Goal: Information Seeking & Learning: Learn about a topic

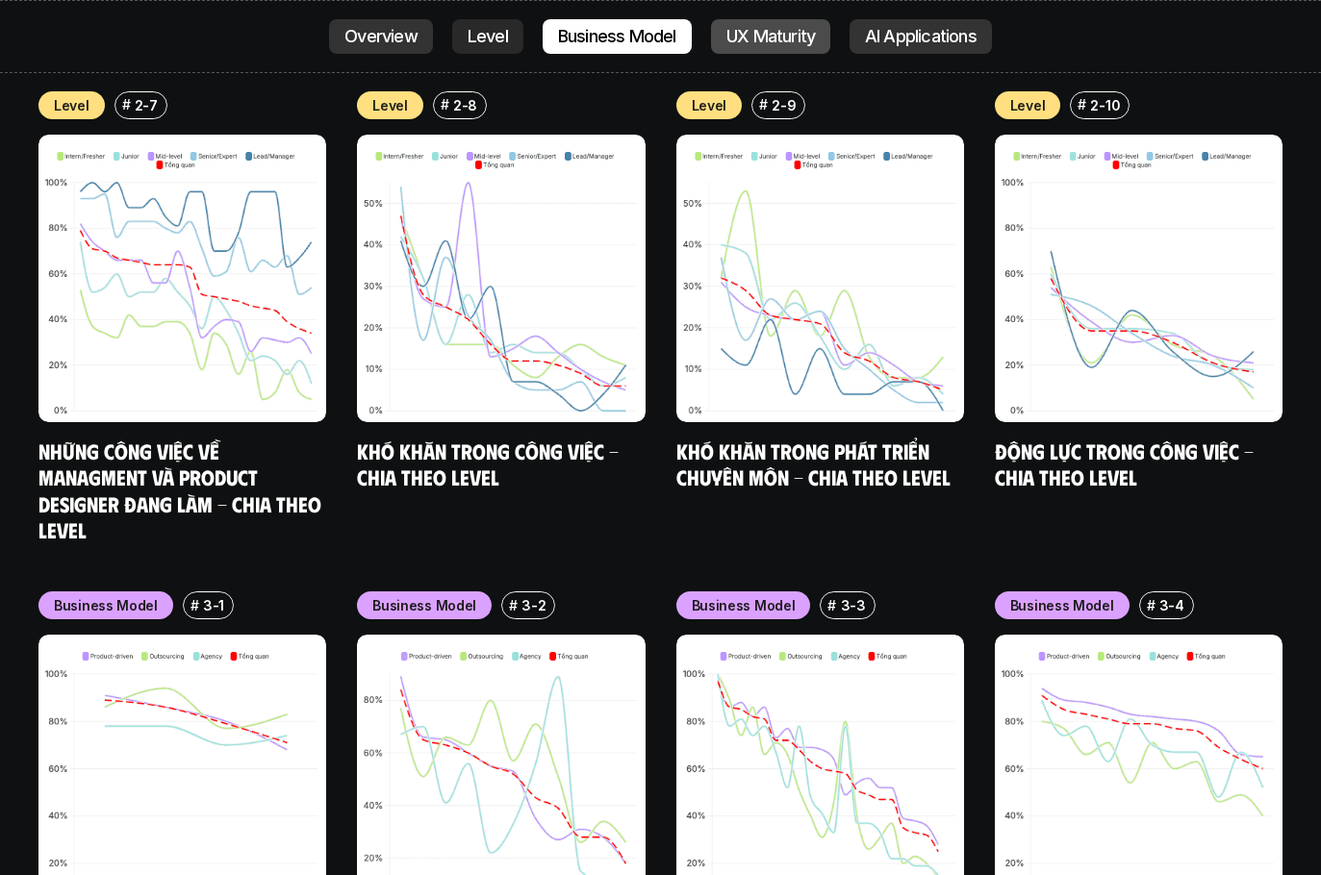
click at [492, 34] on p "UX Maturity" at bounding box center [770, 36] width 88 height 19
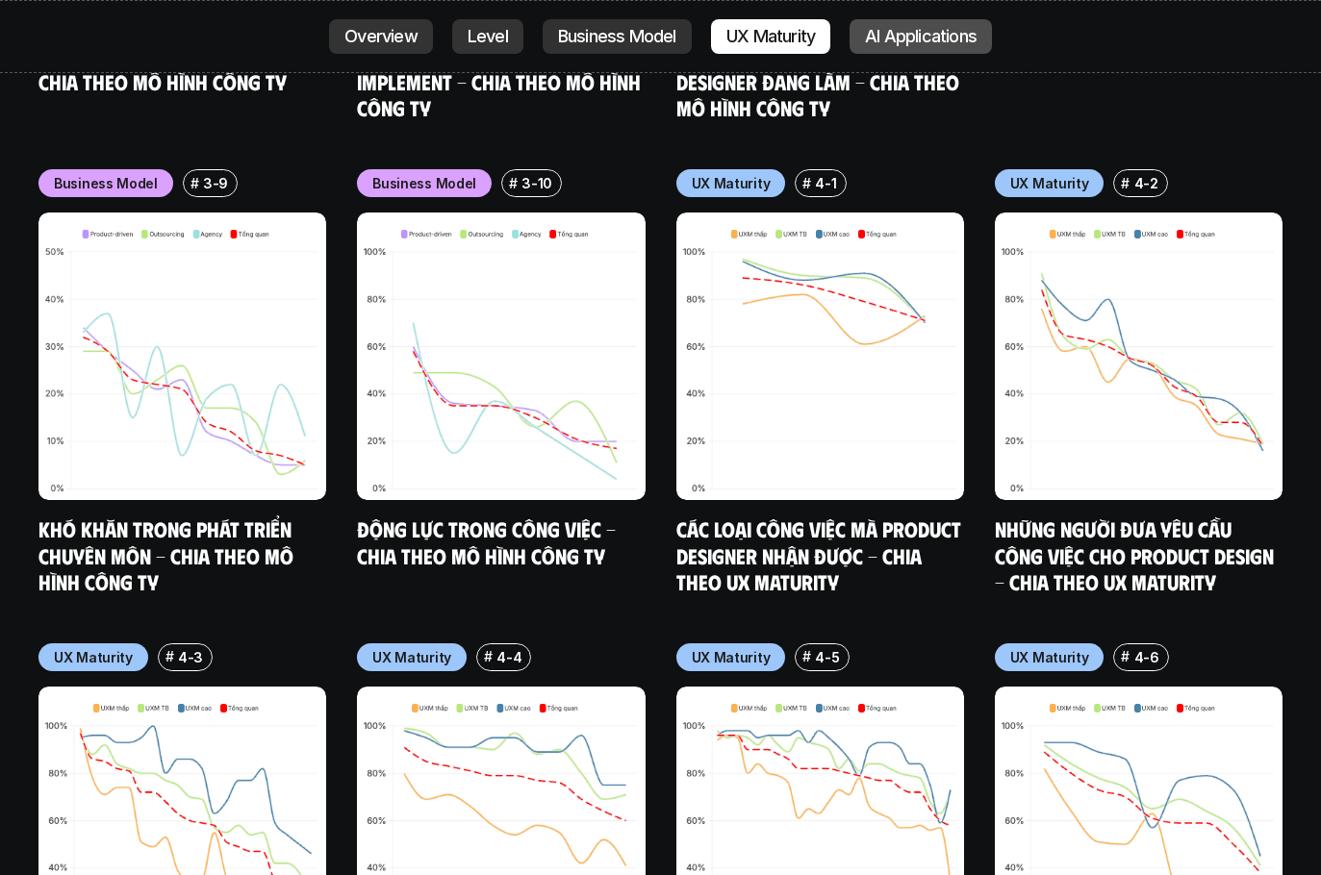
click at [492, 36] on p "AI Applications" at bounding box center [921, 36] width 112 height 19
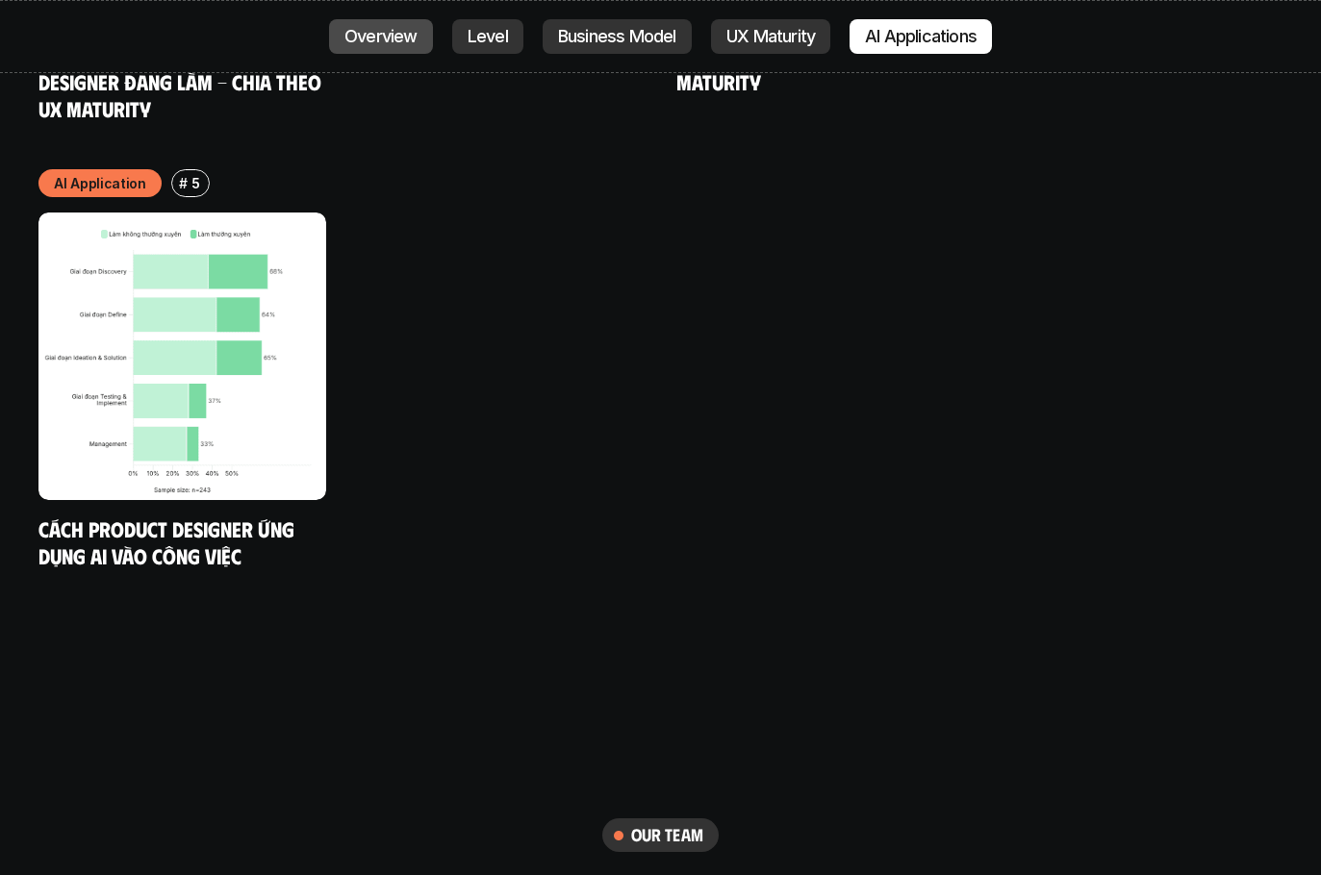
click at [382, 41] on p "Overview" at bounding box center [380, 36] width 73 height 19
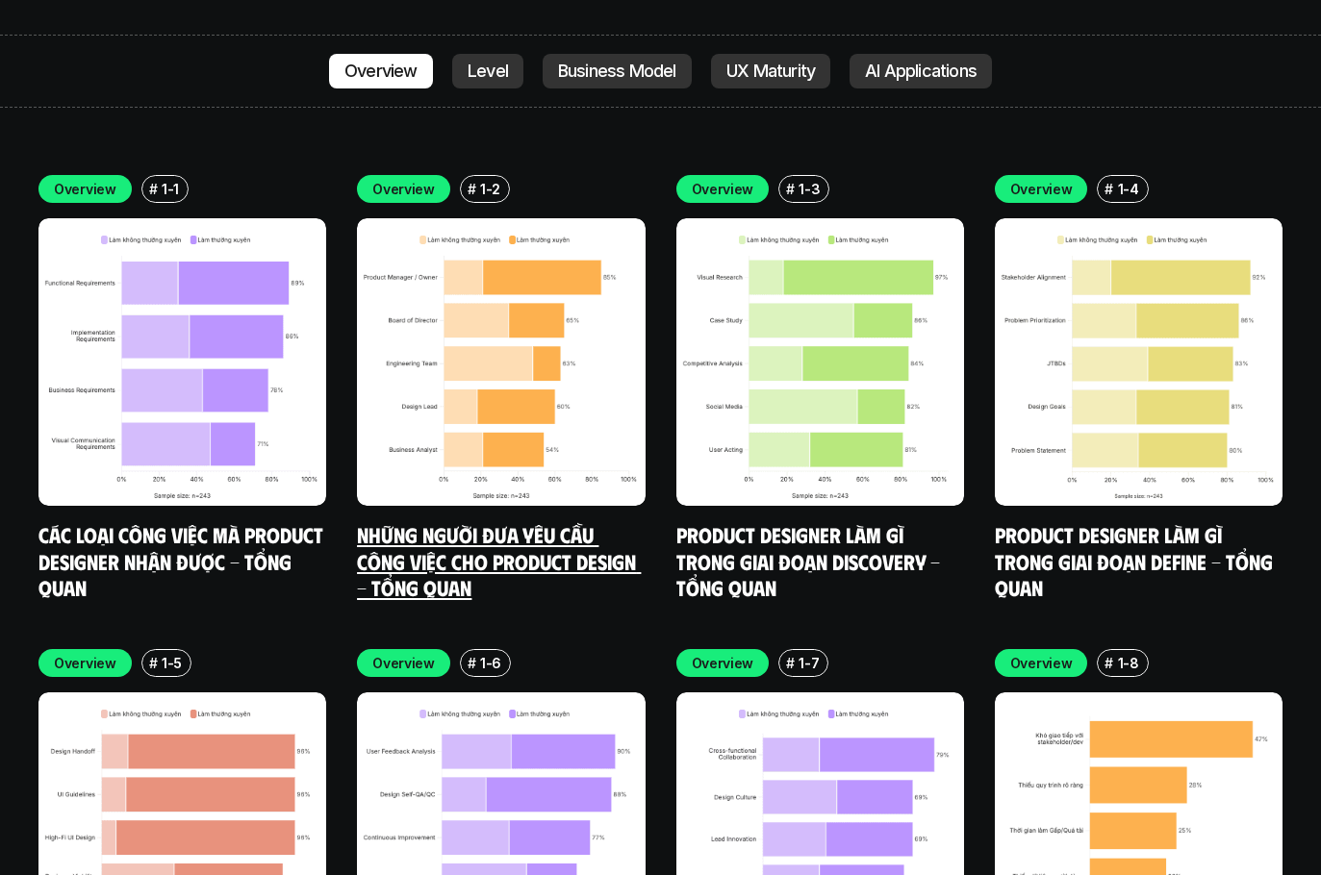
scroll to position [5636, 0]
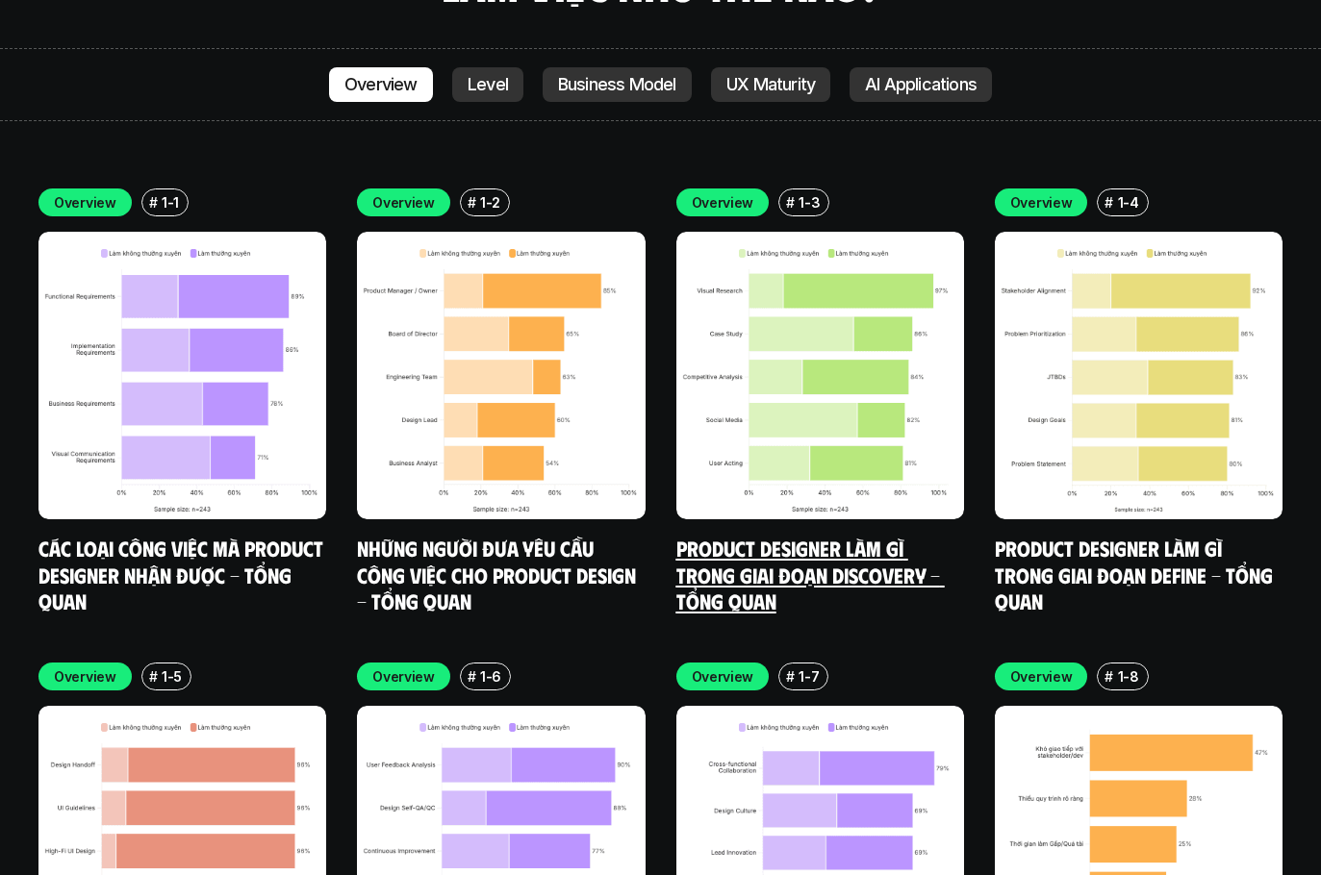
click at [492, 535] on link "Product Designer làm gì trong giai đoạn Discovery - Tổng quan" at bounding box center [810, 574] width 268 height 79
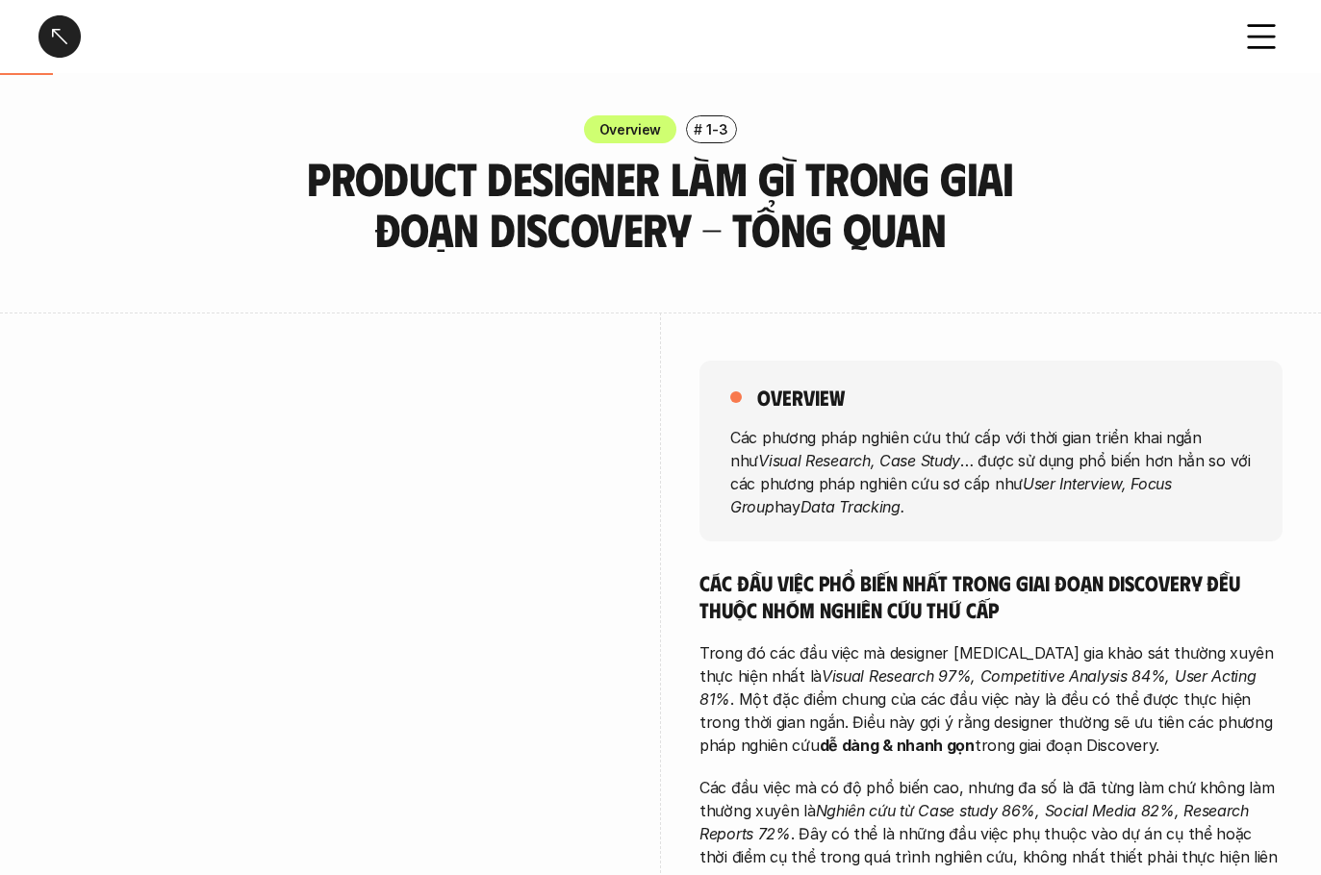
click at [64, 31] on div at bounding box center [59, 36] width 42 height 42
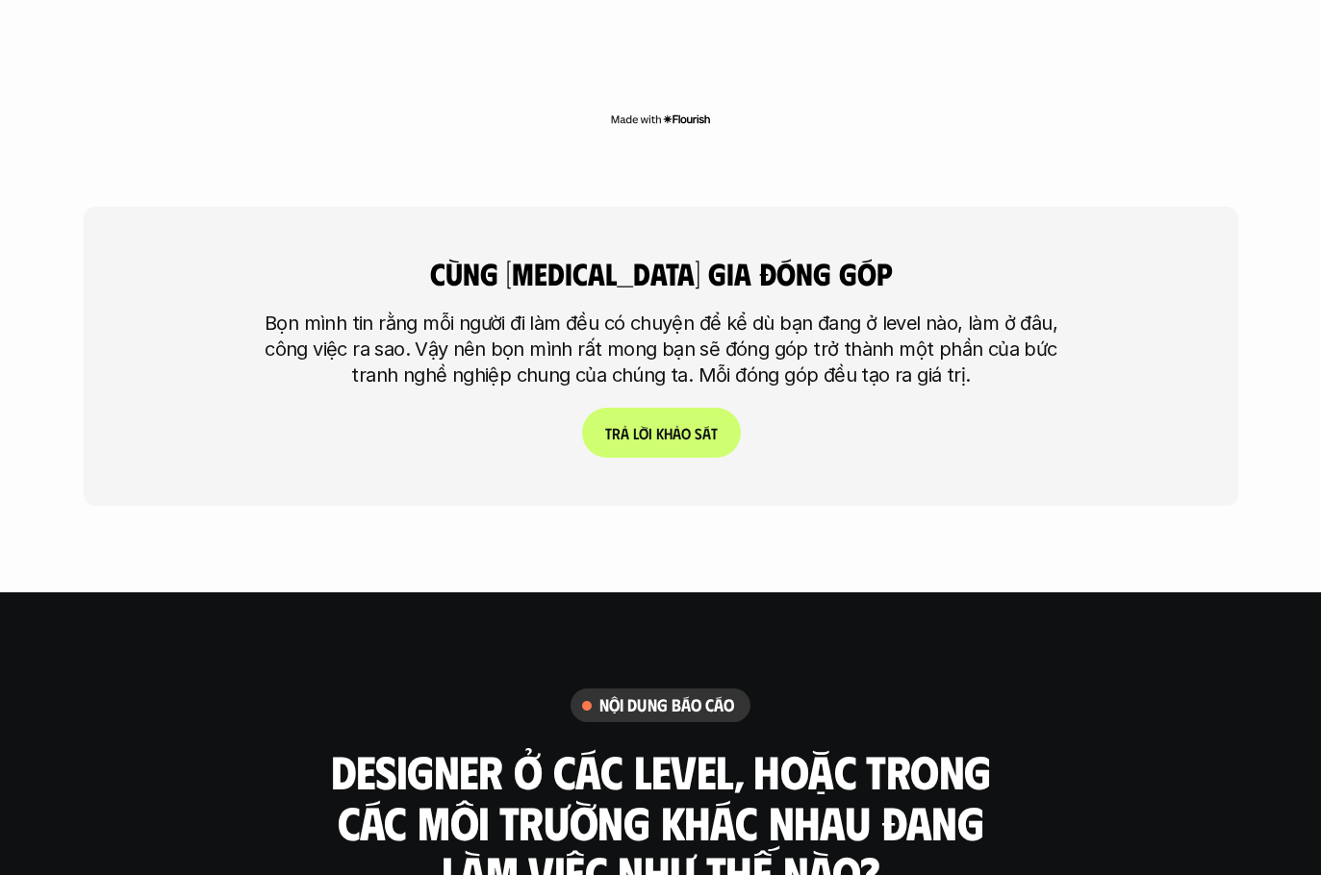
scroll to position [4578, 0]
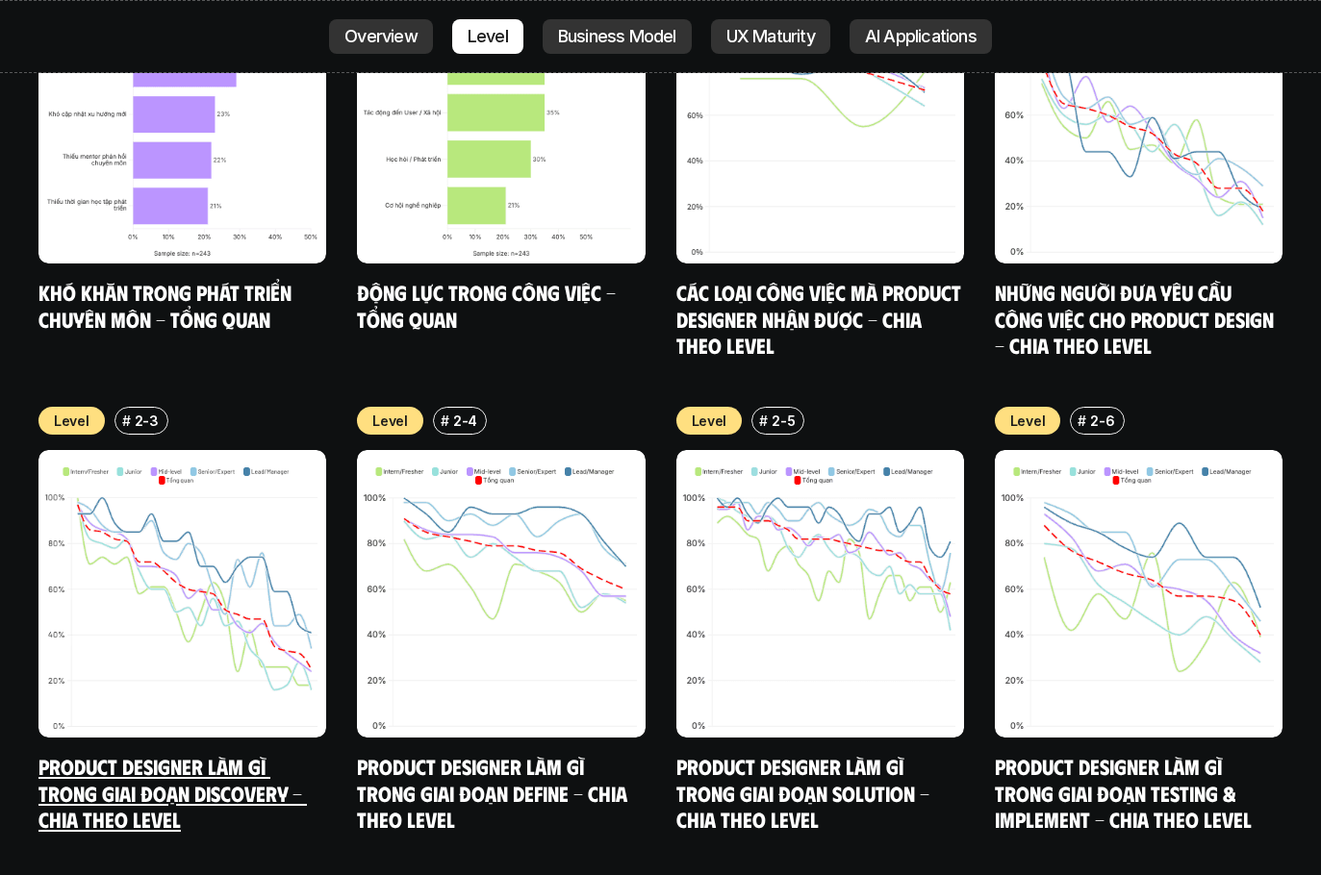
scroll to position [6637, 0]
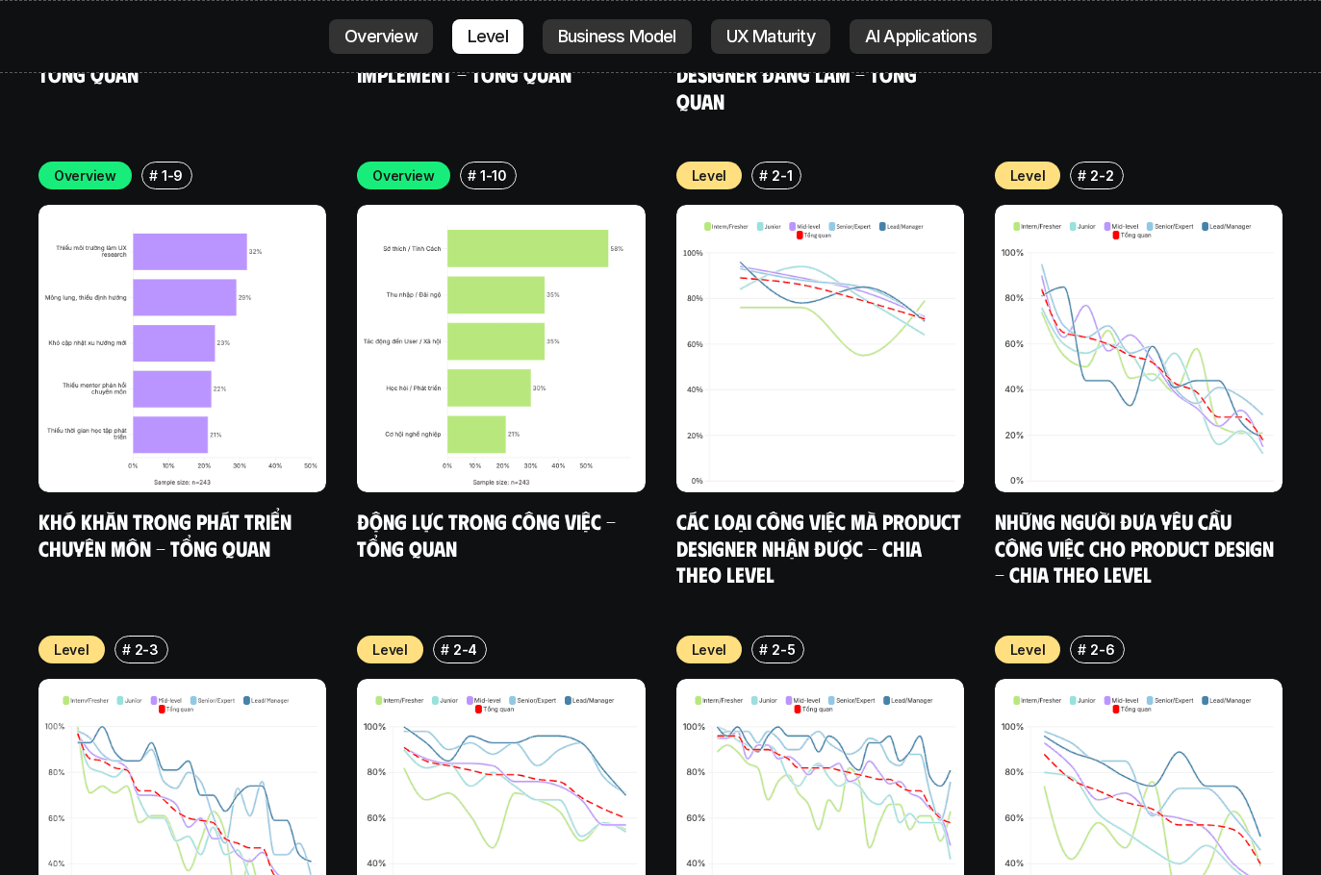
click at [123, 636] on div "# 2-3" at bounding box center [141, 650] width 54 height 28
click at [393, 28] on p "Overview" at bounding box center [380, 36] width 73 height 19
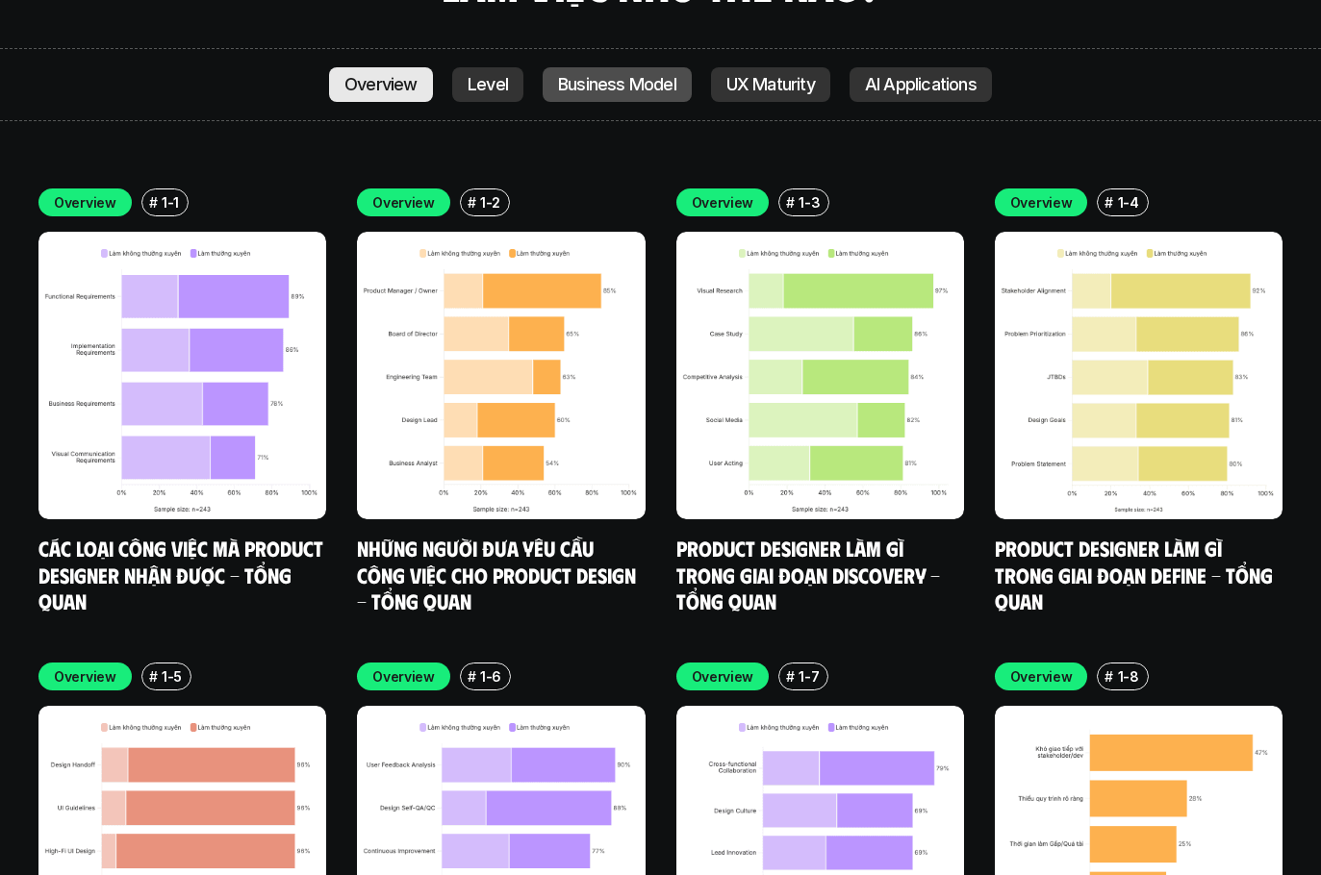
click at [492, 75] on p "Business Model" at bounding box center [617, 84] width 118 height 19
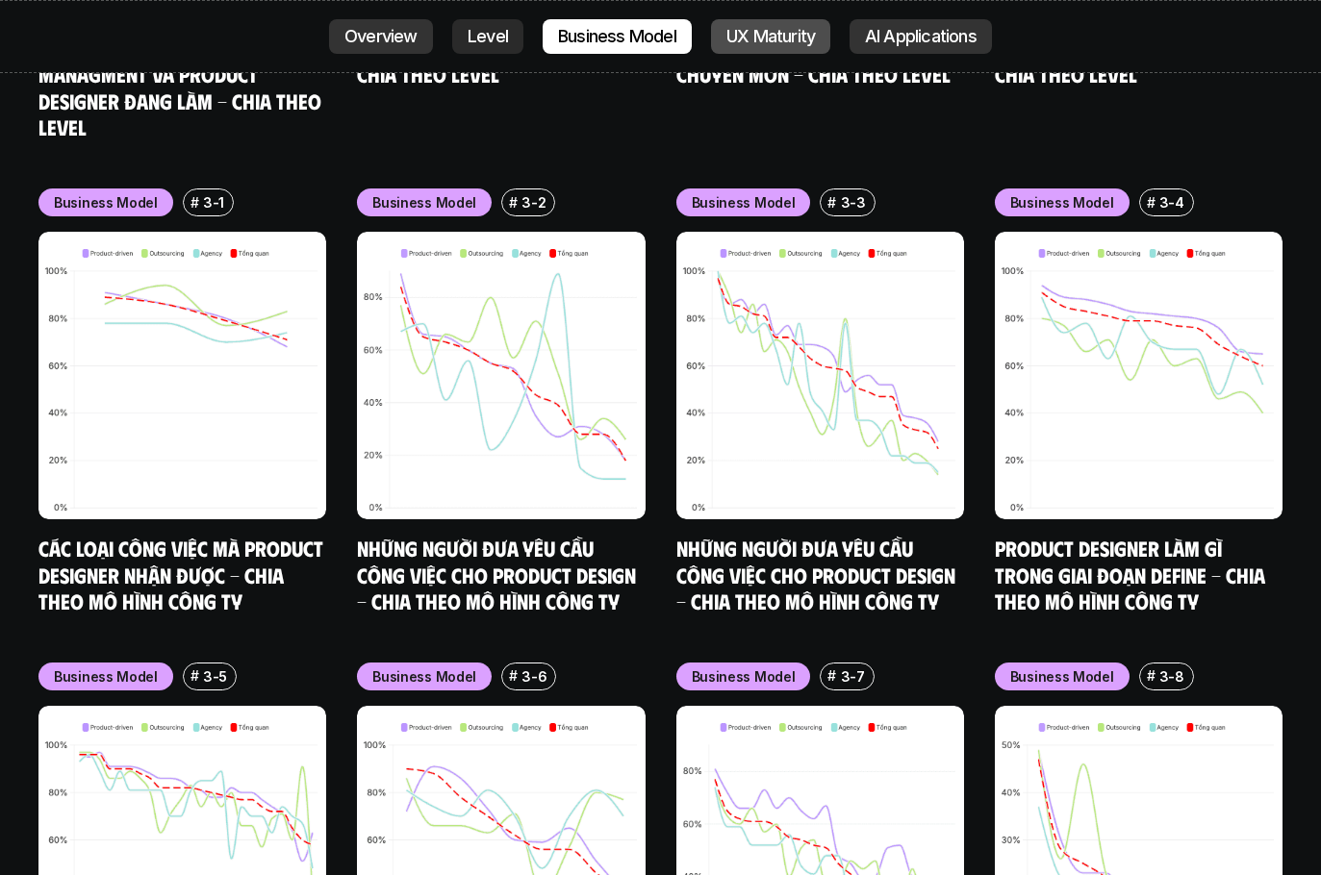
click at [492, 44] on p "UX Maturity" at bounding box center [770, 36] width 88 height 19
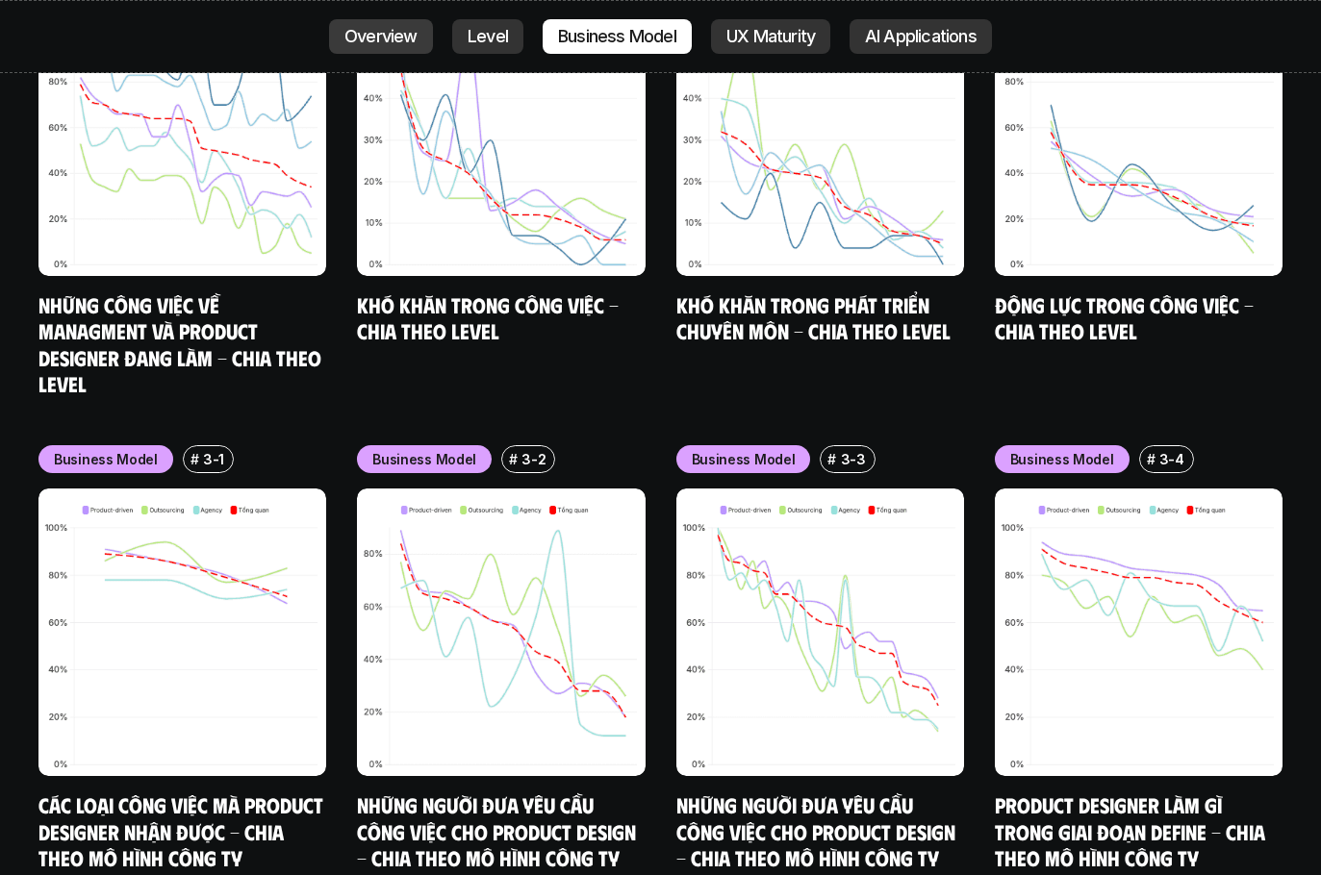
click at [394, 36] on p "Overview" at bounding box center [380, 36] width 73 height 19
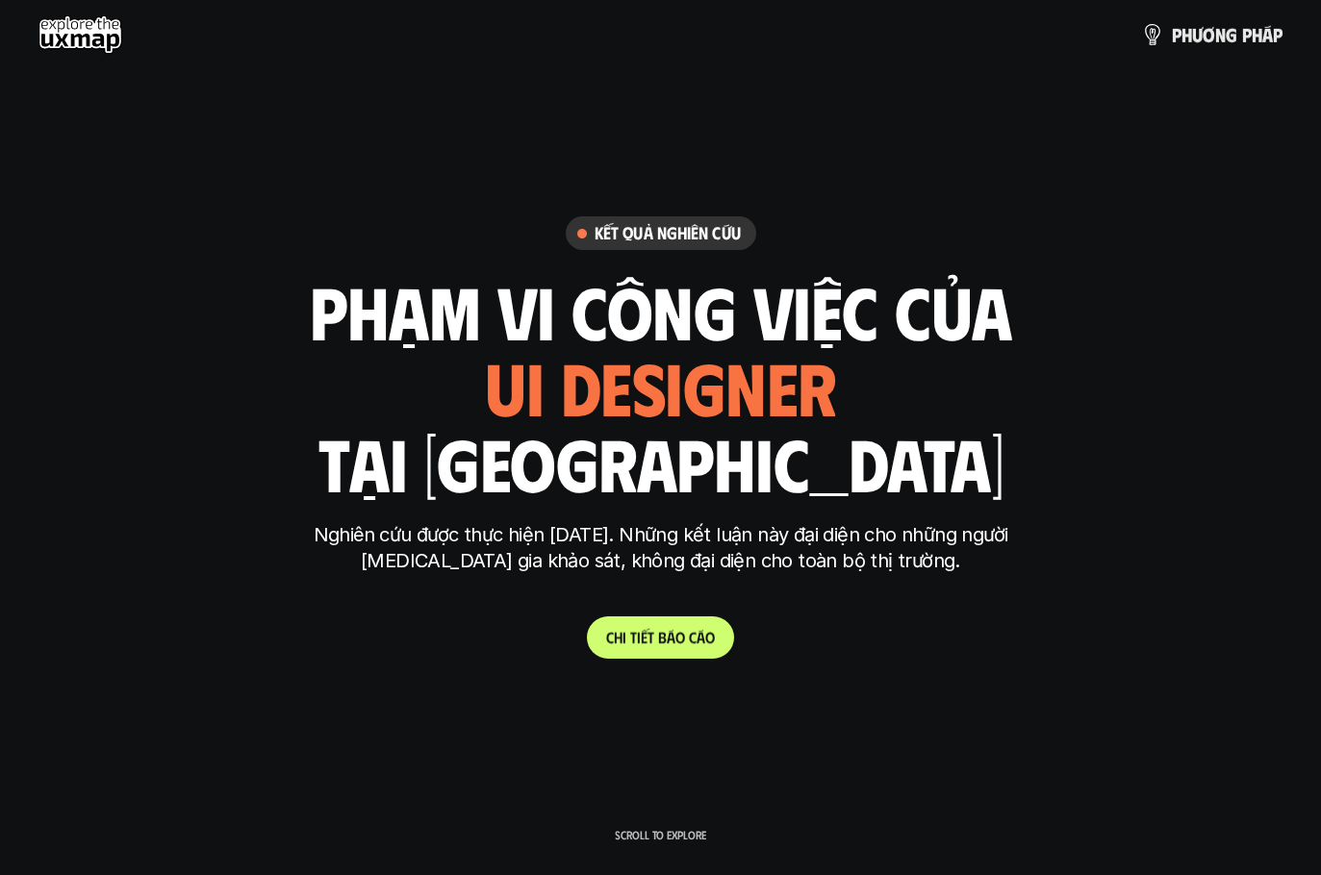
click at [492, 643] on p "C h i t i ế t b á o c á o" at bounding box center [660, 637] width 109 height 18
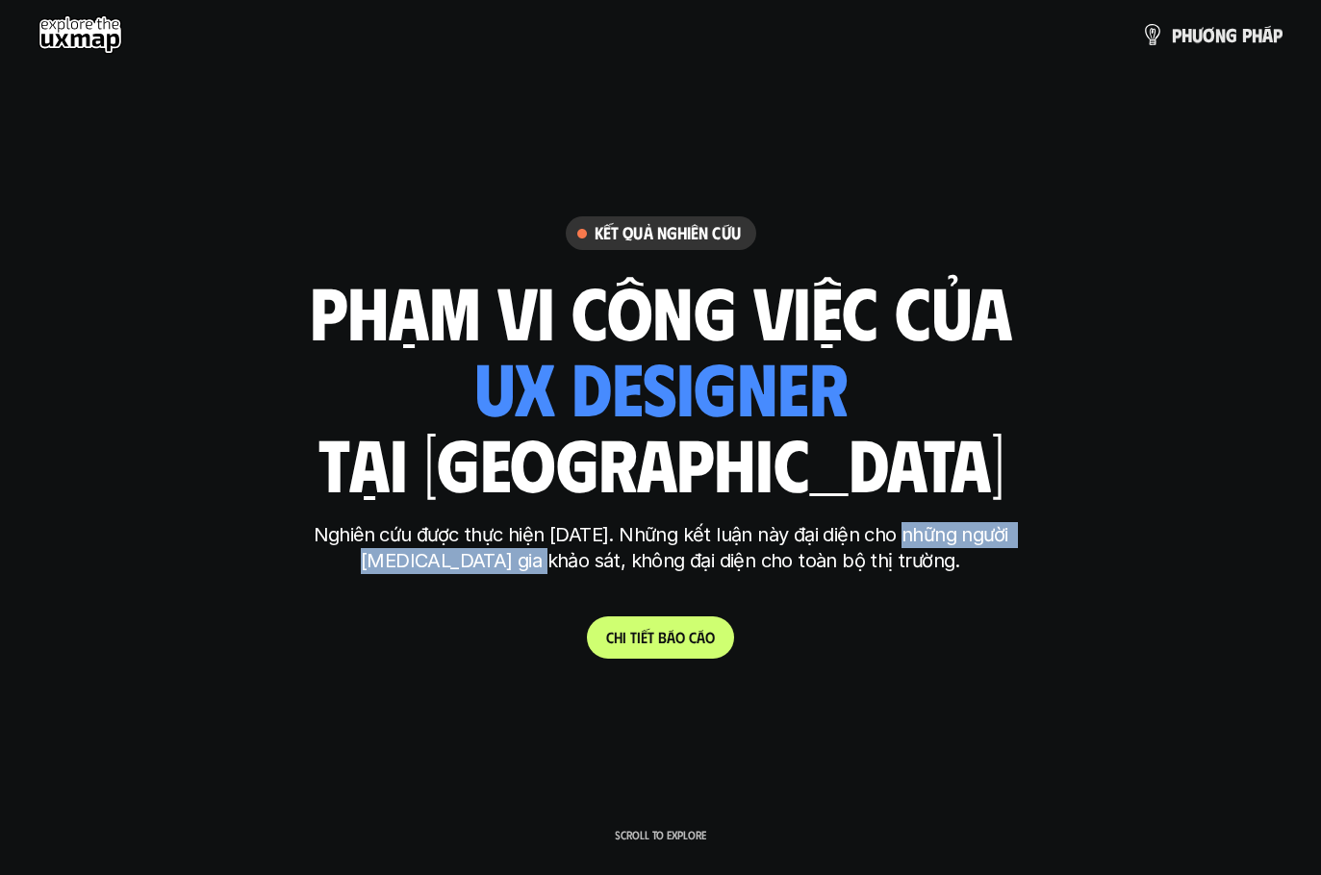
drag, startPoint x: 794, startPoint y: 538, endPoint x: 565, endPoint y: 563, distance: 230.3
type textarea "o những người tham gia khảo sát"
click at [492, 563] on p "Nghiên cứu được thực hiện [DATE]. Những kết luận này đại diện cho những người […" at bounding box center [660, 548] width 721 height 52
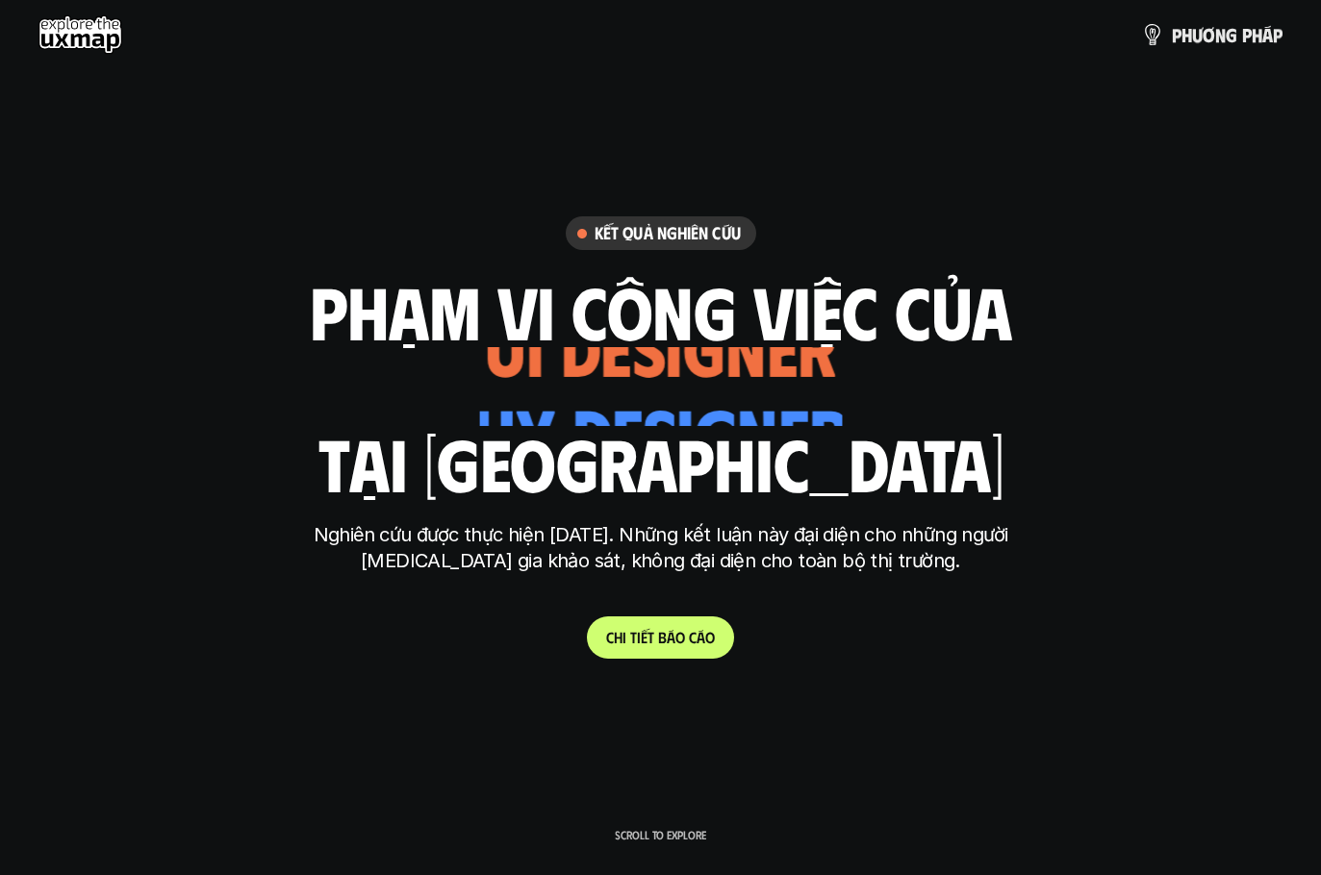
click at [492, 541] on p "Nghiên cứu được thực hiện [DATE]. Những kết luận này đại diện cho những người […" at bounding box center [660, 548] width 721 height 52
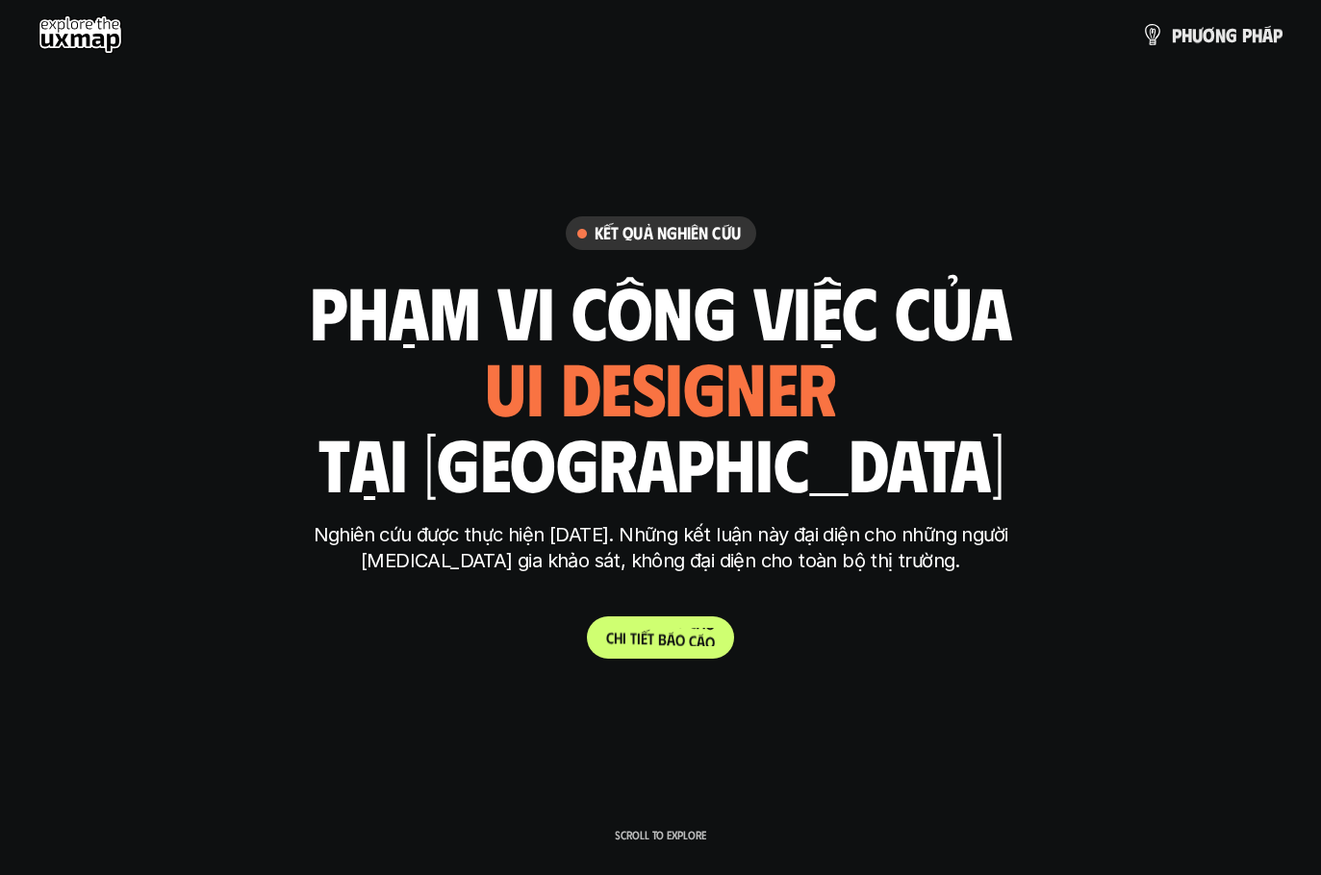
click at [492, 646] on p "C h i t i ế t b á o c á o" at bounding box center [660, 637] width 109 height 18
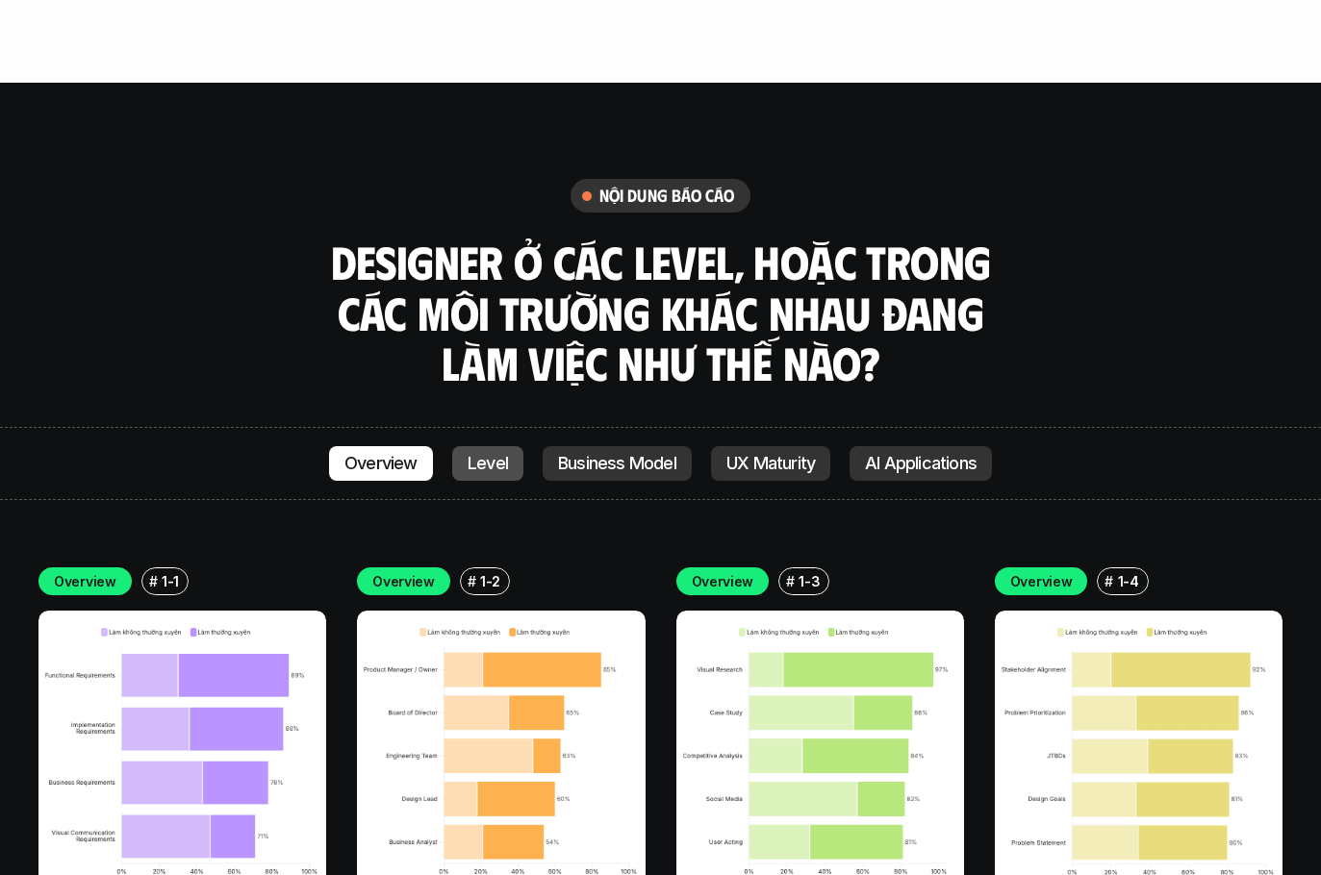
click at [492, 454] on p "Level" at bounding box center [487, 463] width 40 height 19
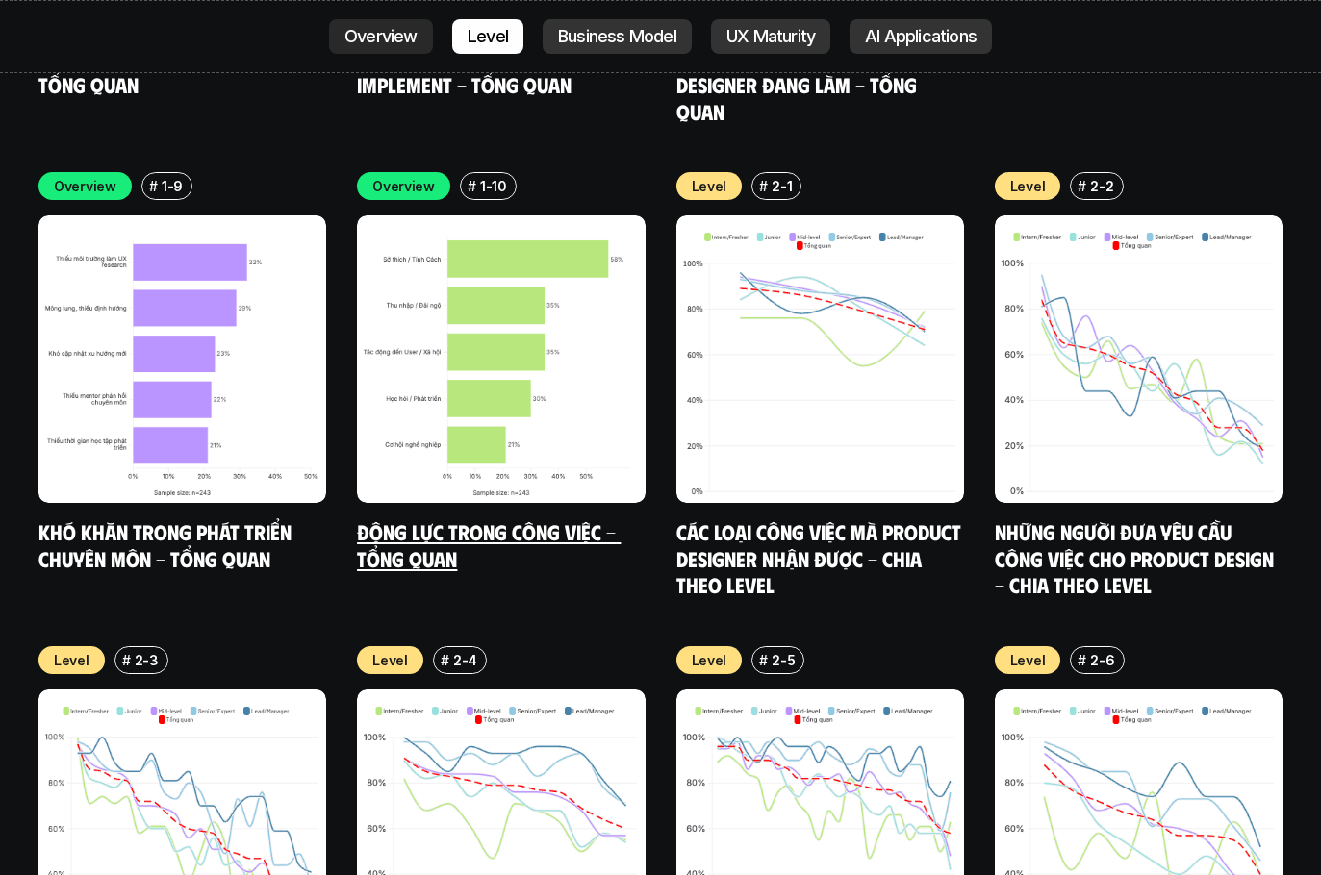
scroll to position [6629, 0]
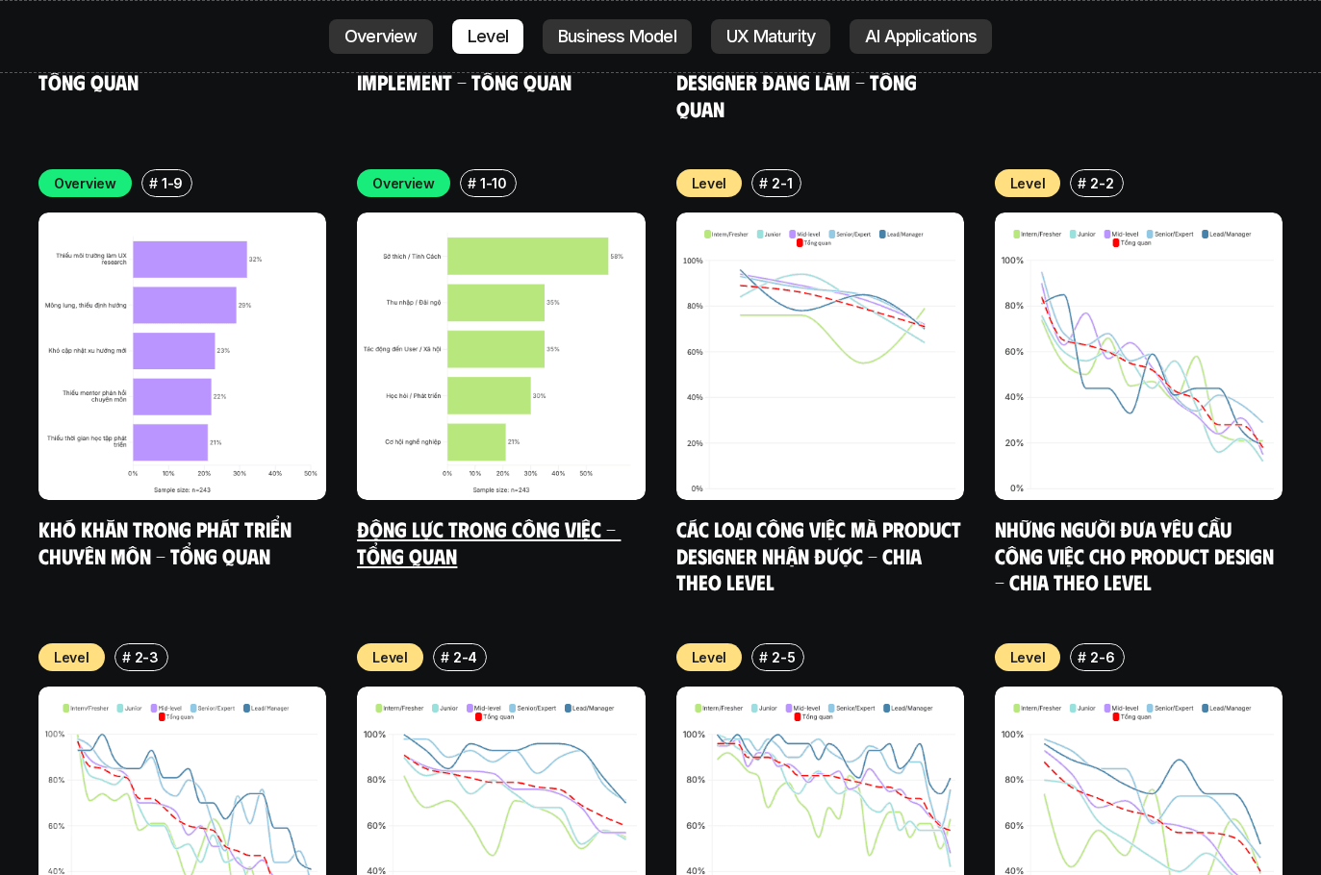
click at [459, 516] on link "Động lực trong công việc - Tổng quan" at bounding box center [489, 542] width 264 height 53
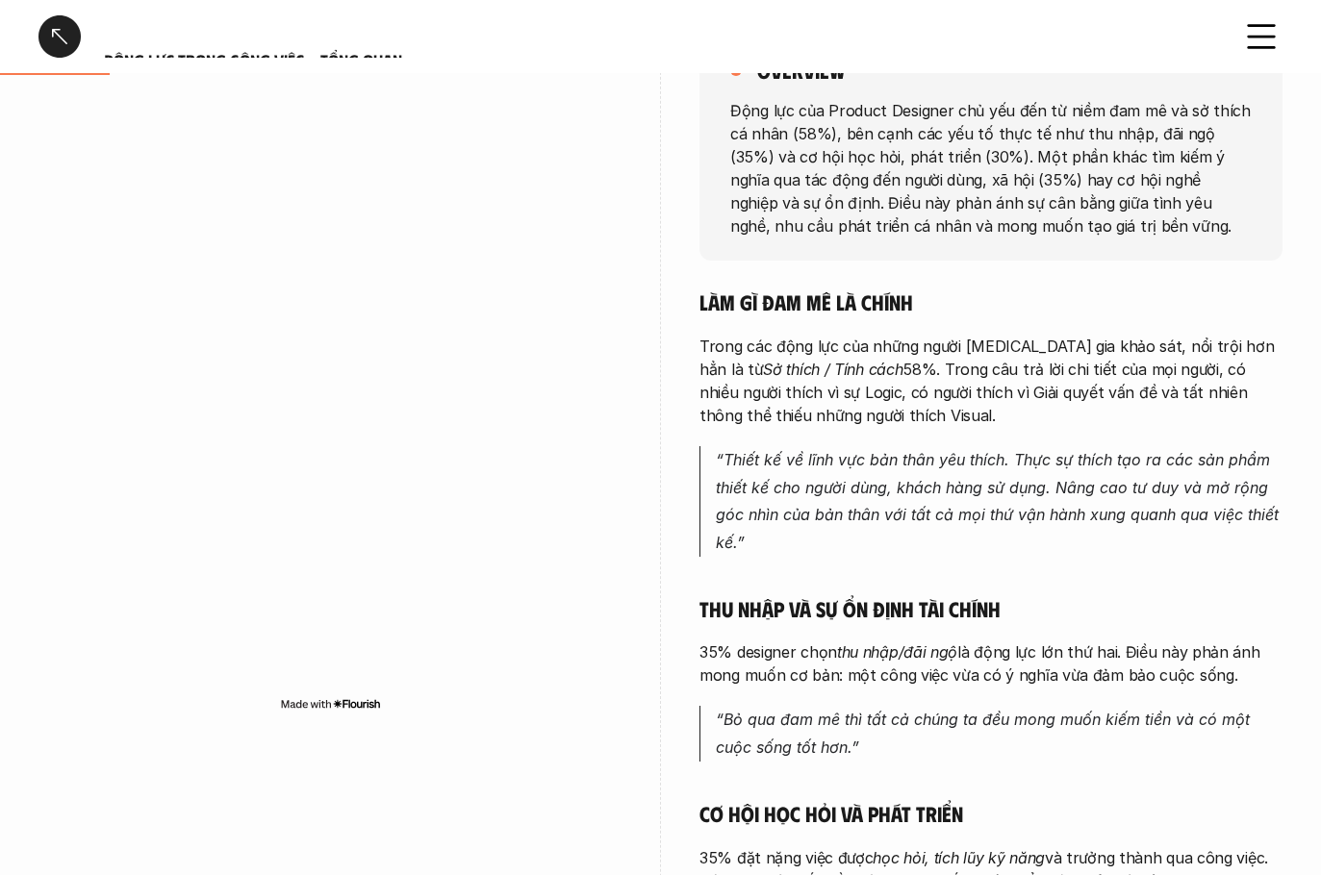
scroll to position [289, 0]
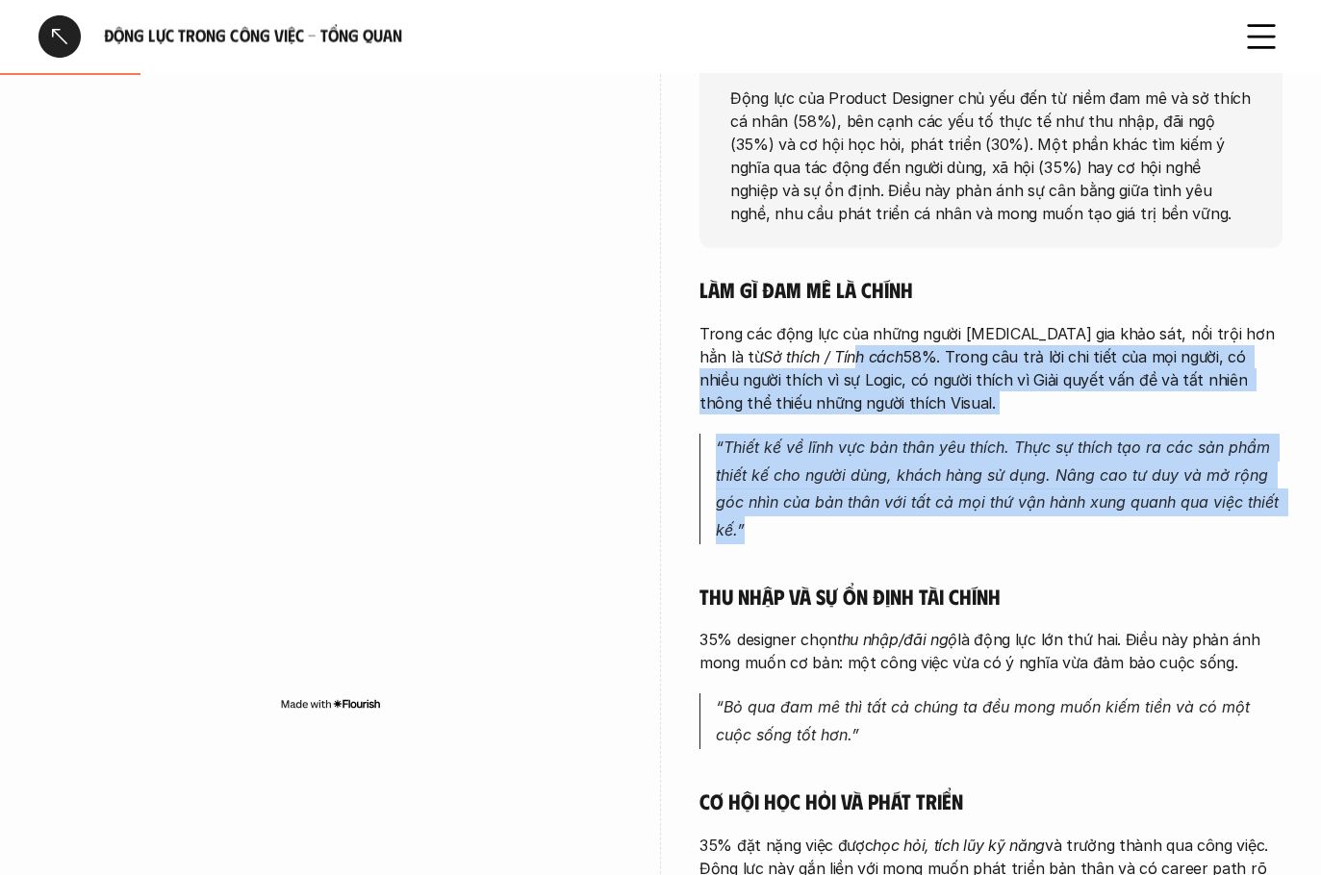
drag, startPoint x: 806, startPoint y: 482, endPoint x: 852, endPoint y: 587, distance: 114.6
click at [492, 549] on div "Làm gì đam mê là chính Trong các động lực của những người tham gia khảo sát, nổ…" at bounding box center [990, 808] width 583 height 1064
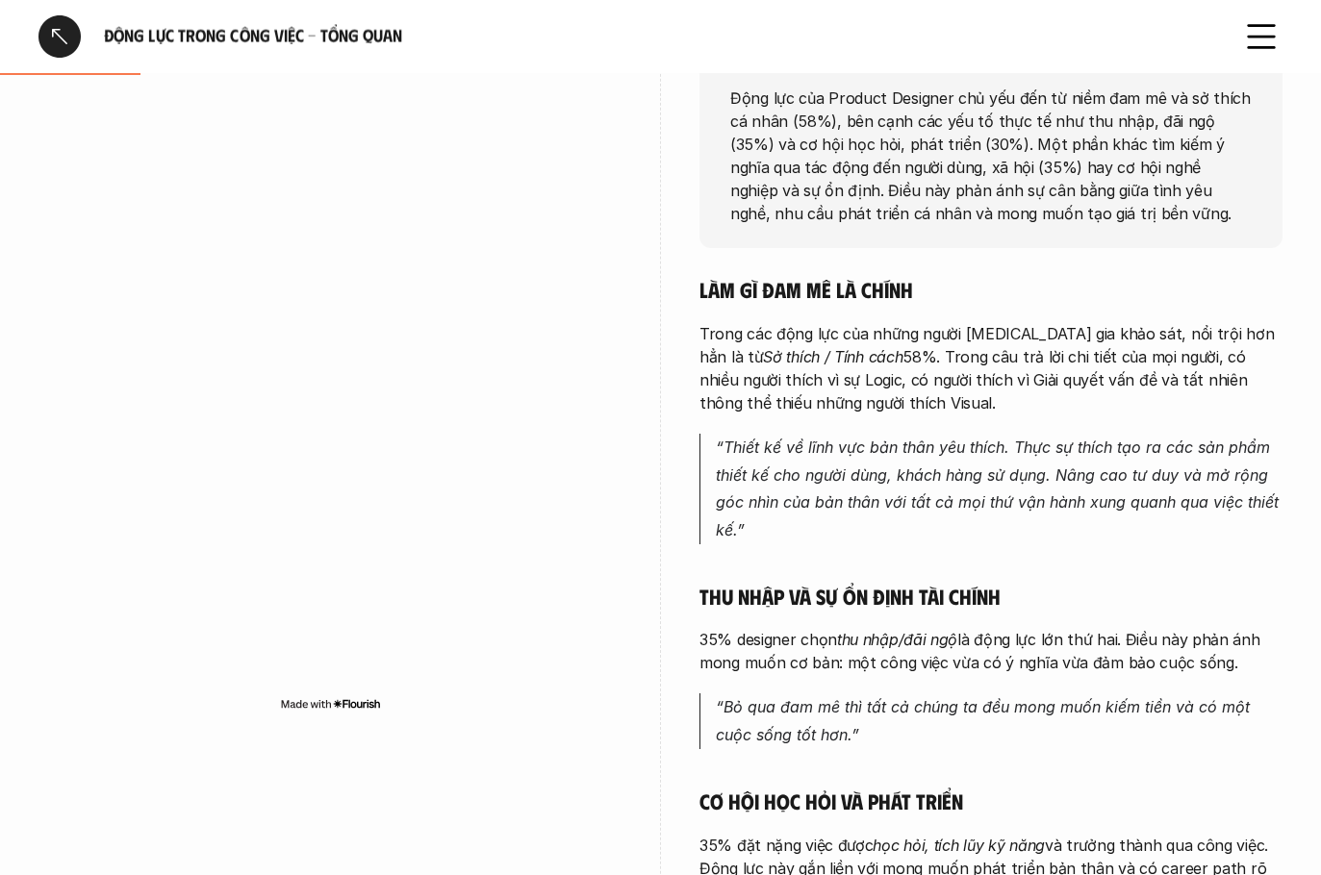
click at [492, 603] on h5 "Thu nhập và sự ổn định tài chính" at bounding box center [990, 596] width 583 height 27
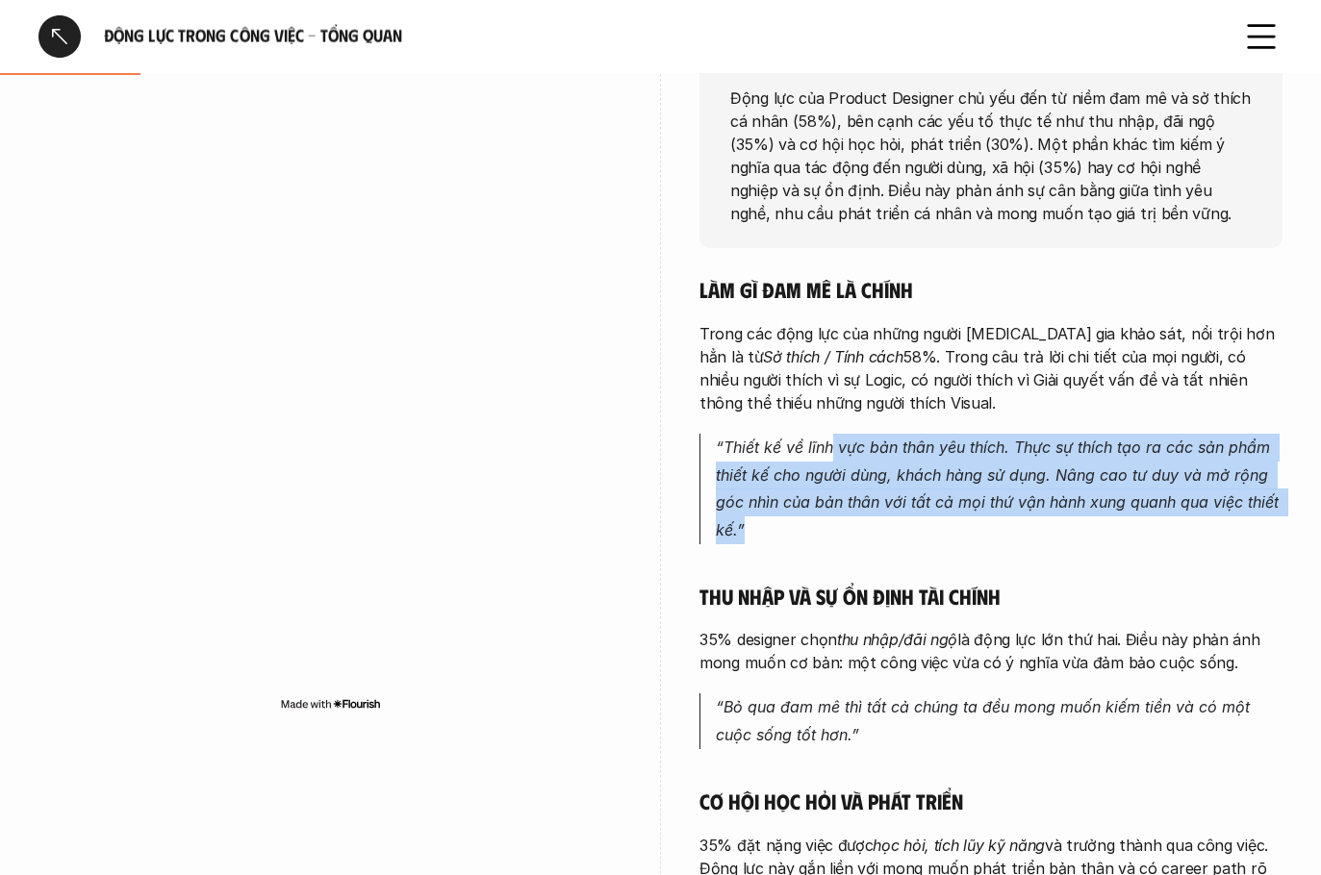
drag, startPoint x: 875, startPoint y: 508, endPoint x: 936, endPoint y: 599, distance: 109.6
click at [492, 577] on div "Làm gì đam mê là chính Trong các động lực của những người tham gia khảo sát, nổ…" at bounding box center [990, 808] width 583 height 1064
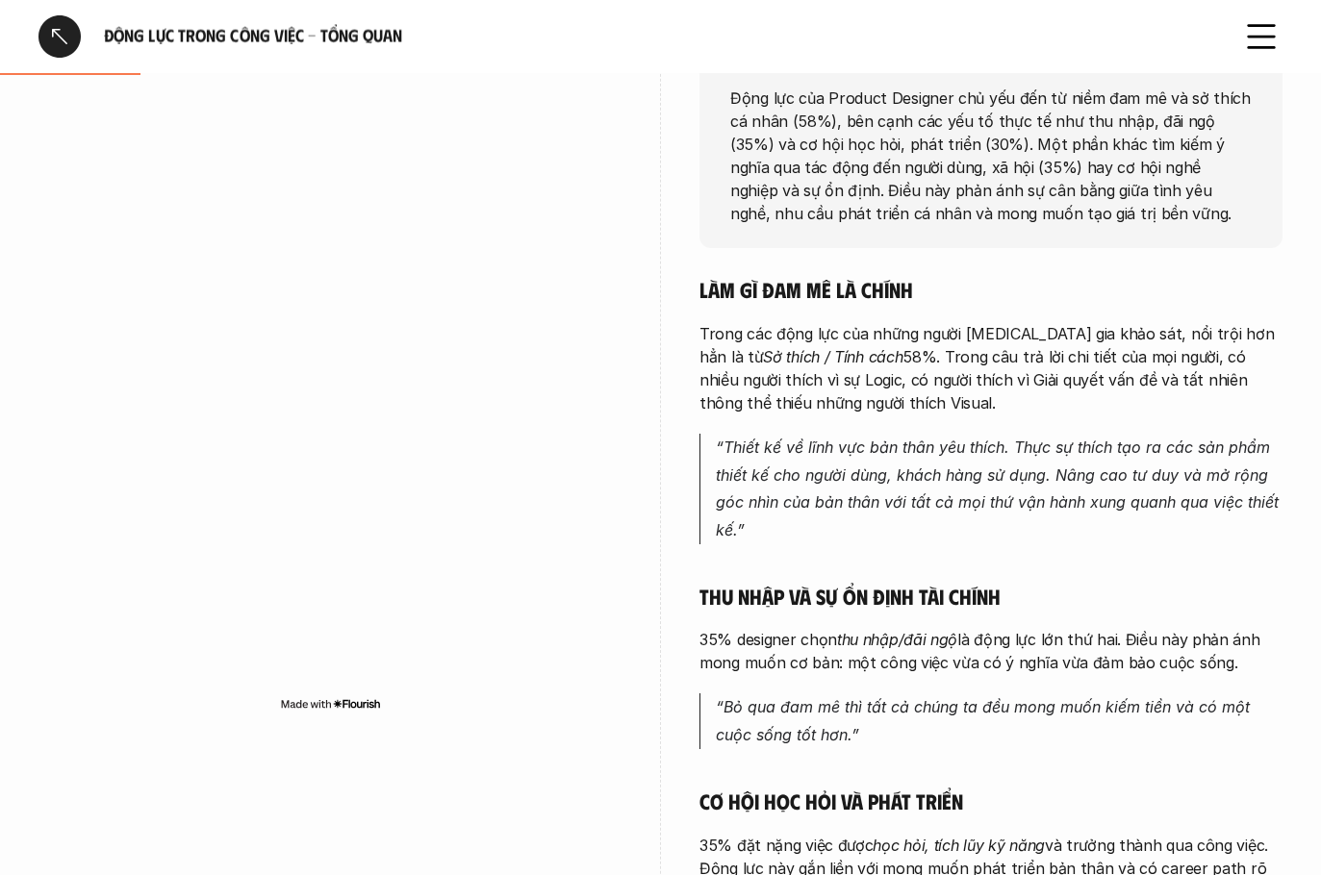
click at [492, 605] on h5 "Thu nhập và sự ổn định tài chính" at bounding box center [990, 596] width 583 height 27
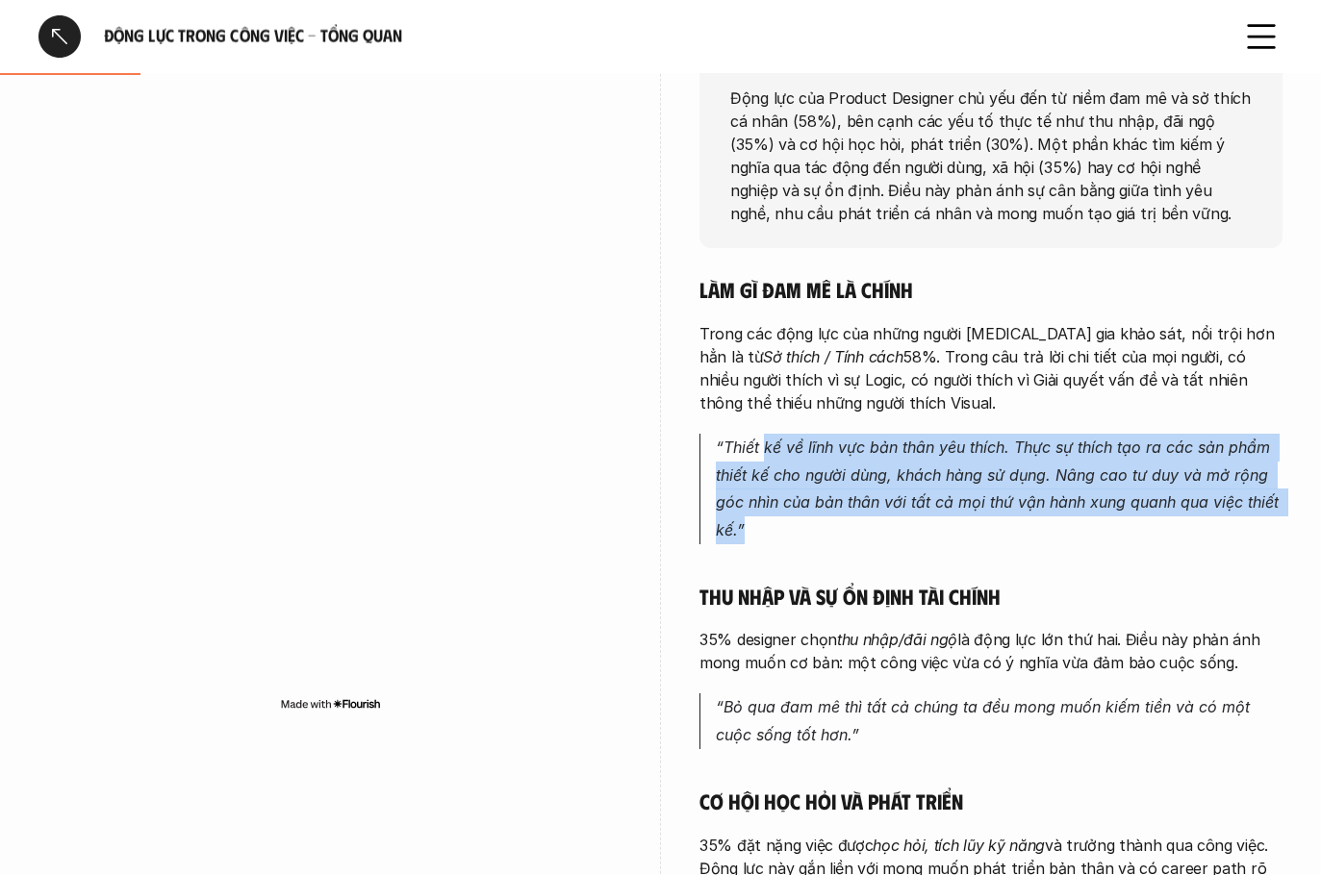
drag, startPoint x: 820, startPoint y: 512, endPoint x: 1011, endPoint y: 550, distance: 195.2
click at [492, 544] on div "Làm gì đam mê là chính Trong các động lực của những người tham gia khảo sát, nổ…" at bounding box center [990, 808] width 583 height 1064
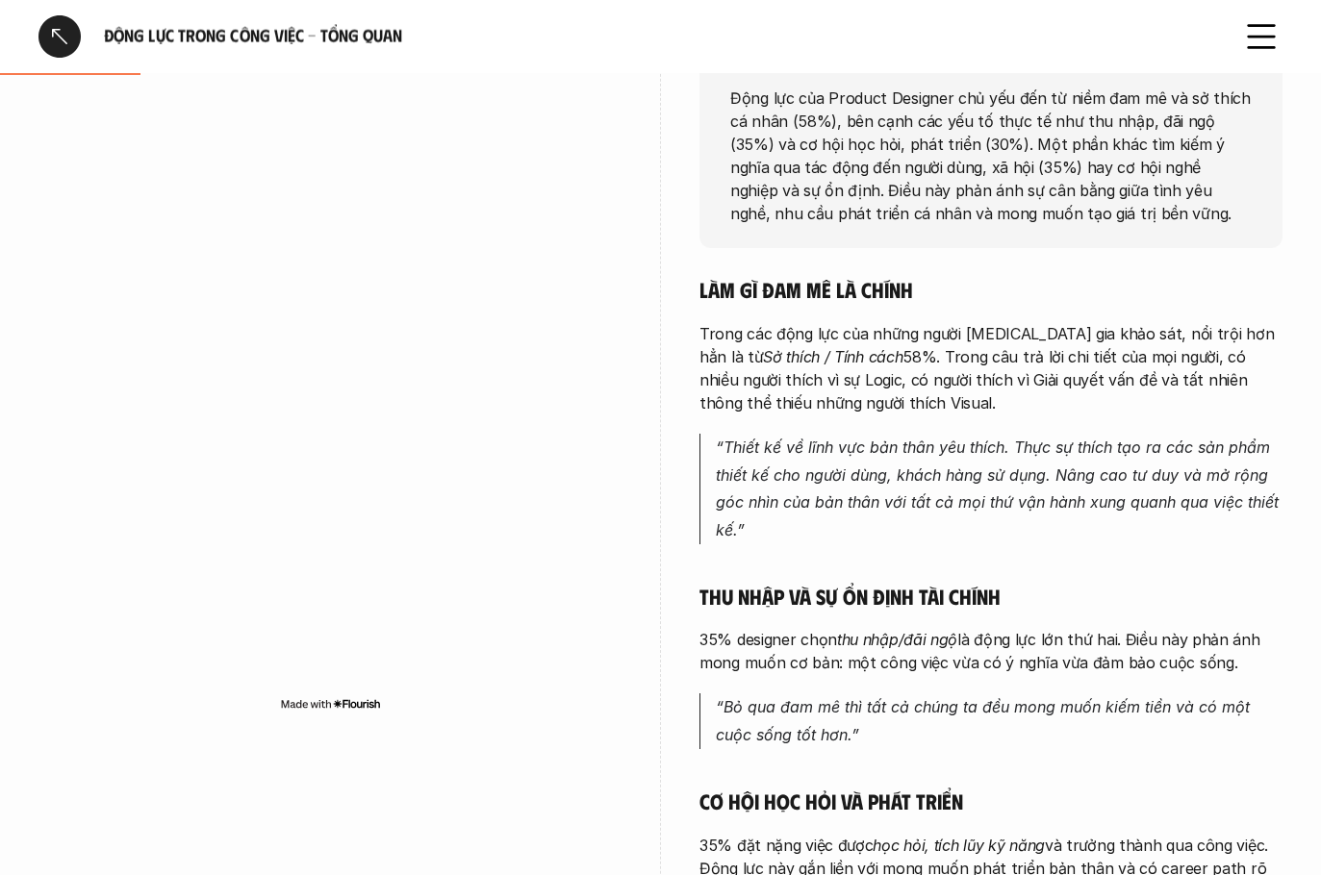
click at [492, 421] on div "Làm gì đam mê là chính Trong các động lực của những người tham gia khảo sát, nổ…" at bounding box center [990, 808] width 583 height 1064
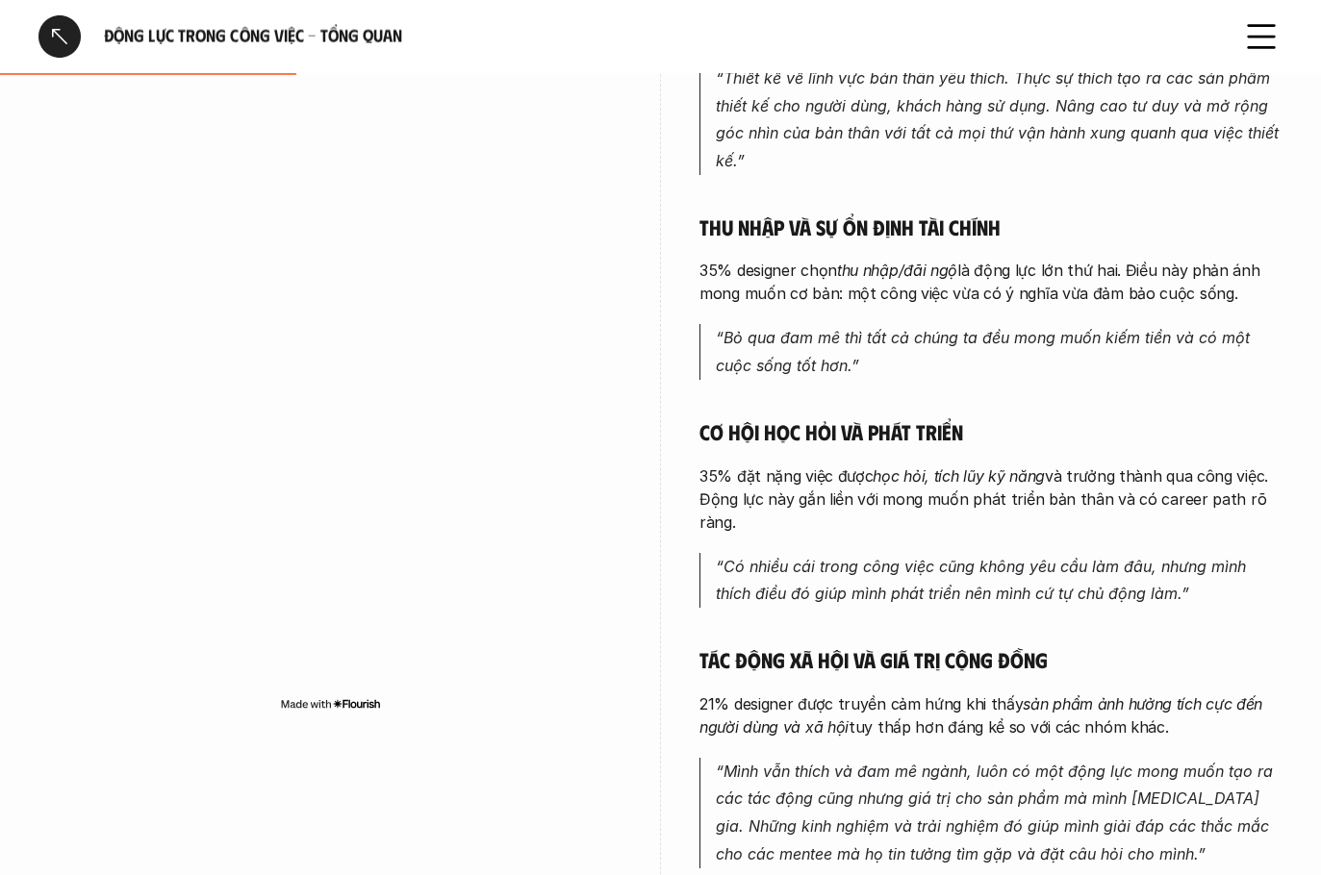
scroll to position [866, 0]
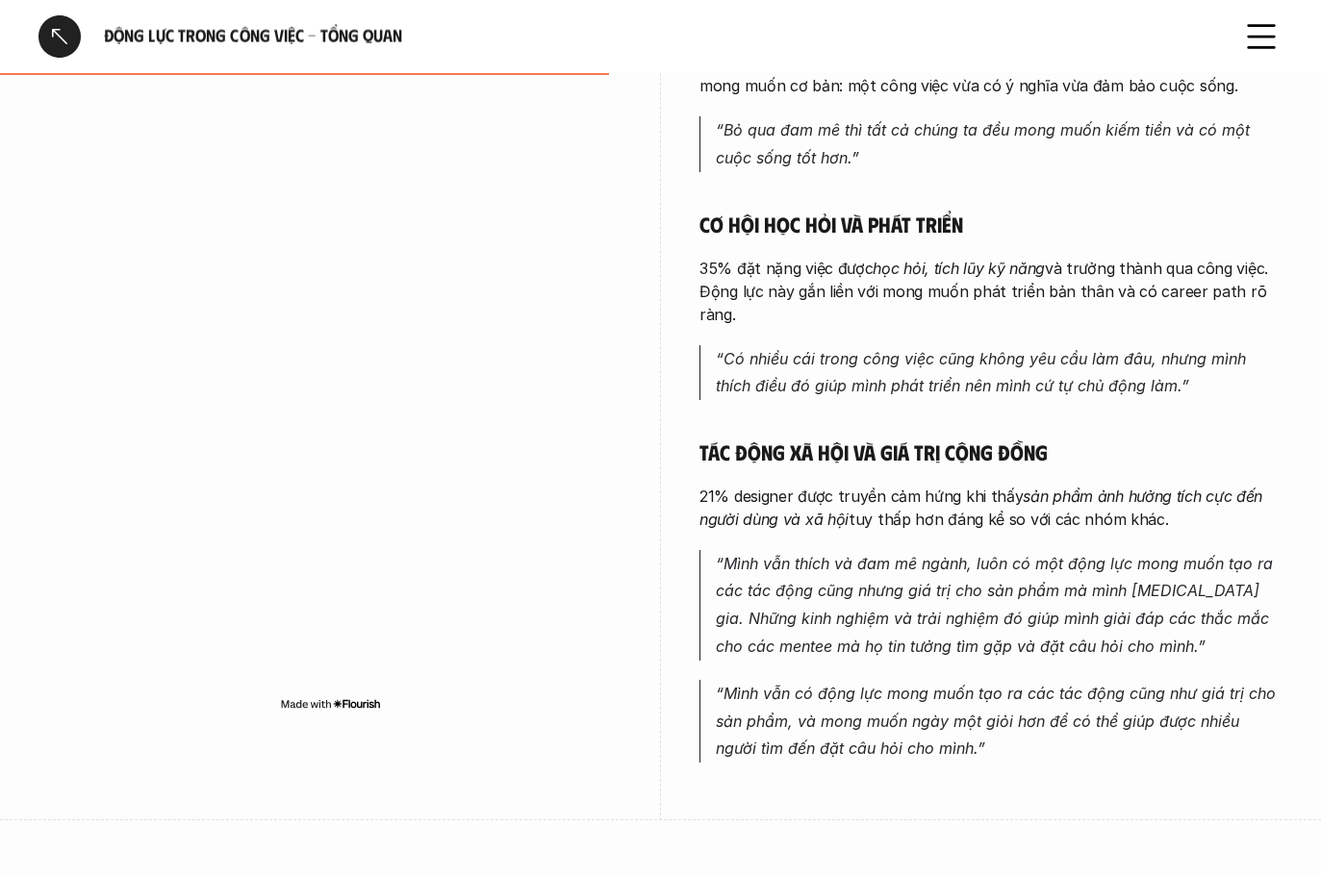
drag, startPoint x: 753, startPoint y: 335, endPoint x: 787, endPoint y: 375, distance: 52.6
click at [492, 355] on div "Làm gì đam mê là chính Trong các động lực của những người tham gia khảo sát, nổ…" at bounding box center [990, 231] width 583 height 1064
click at [492, 384] on em "“Có nhiều cái trong công việc cũng không yêu cầu làm đâu, nhưng mình thích điều…" at bounding box center [983, 372] width 535 height 47
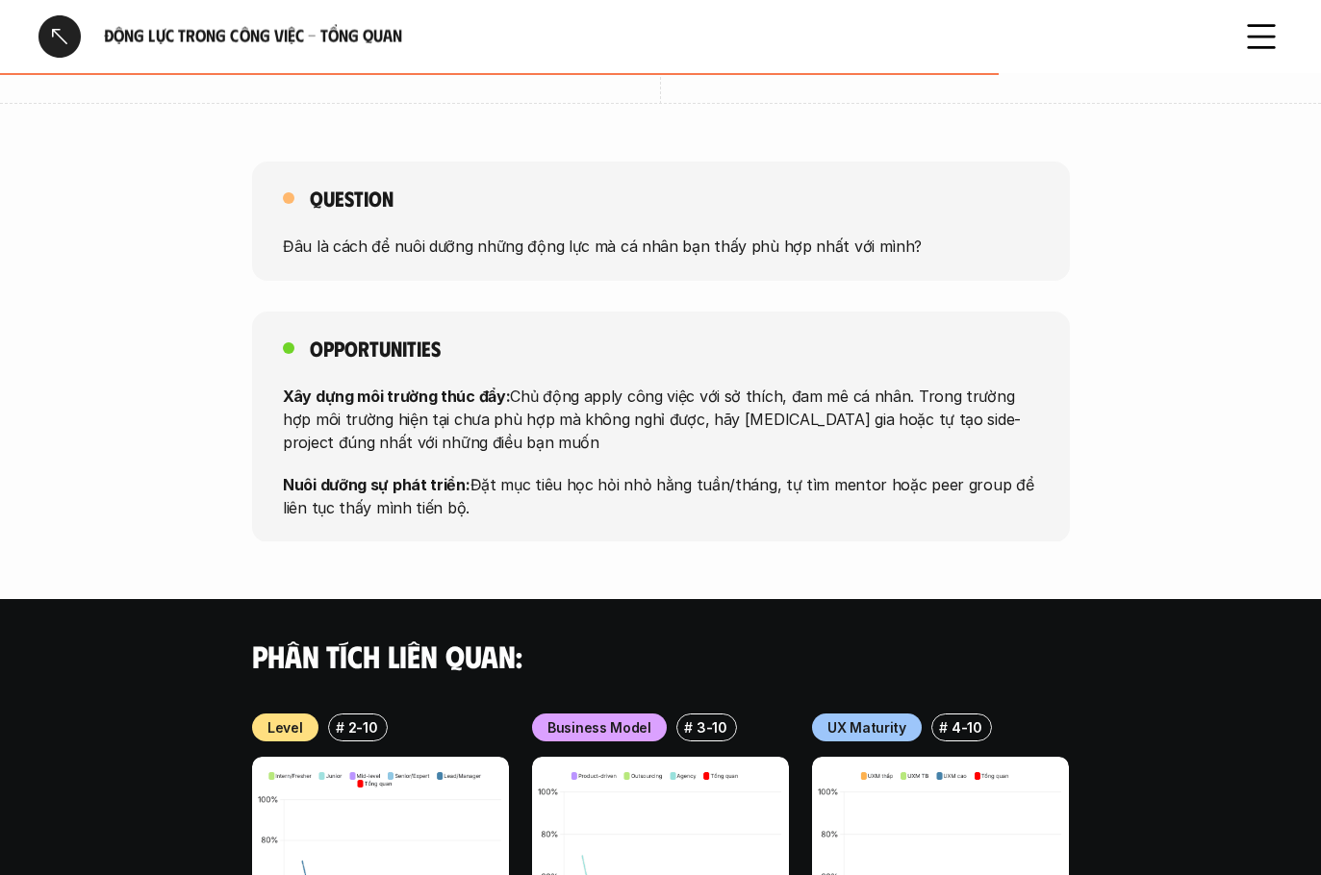
scroll to position [1828, 0]
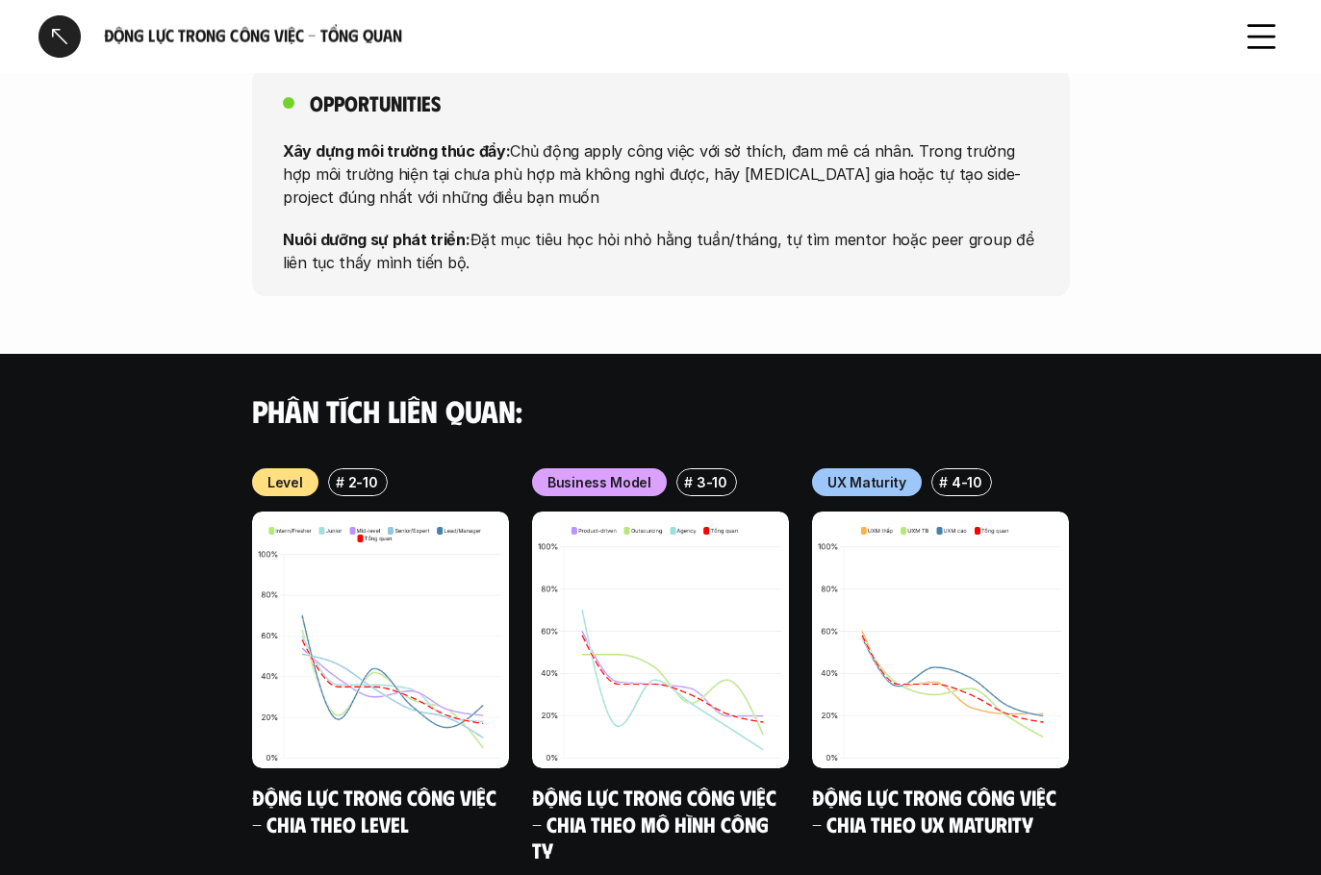
click at [183, 32] on h6 "Động lực trong công việc - Tổng quan" at bounding box center [660, 36] width 1113 height 22
click at [88, 38] on div "Động lực trong công việc - Tổng quan" at bounding box center [627, 36] width 1178 height 42
click at [71, 39] on div at bounding box center [59, 36] width 42 height 42
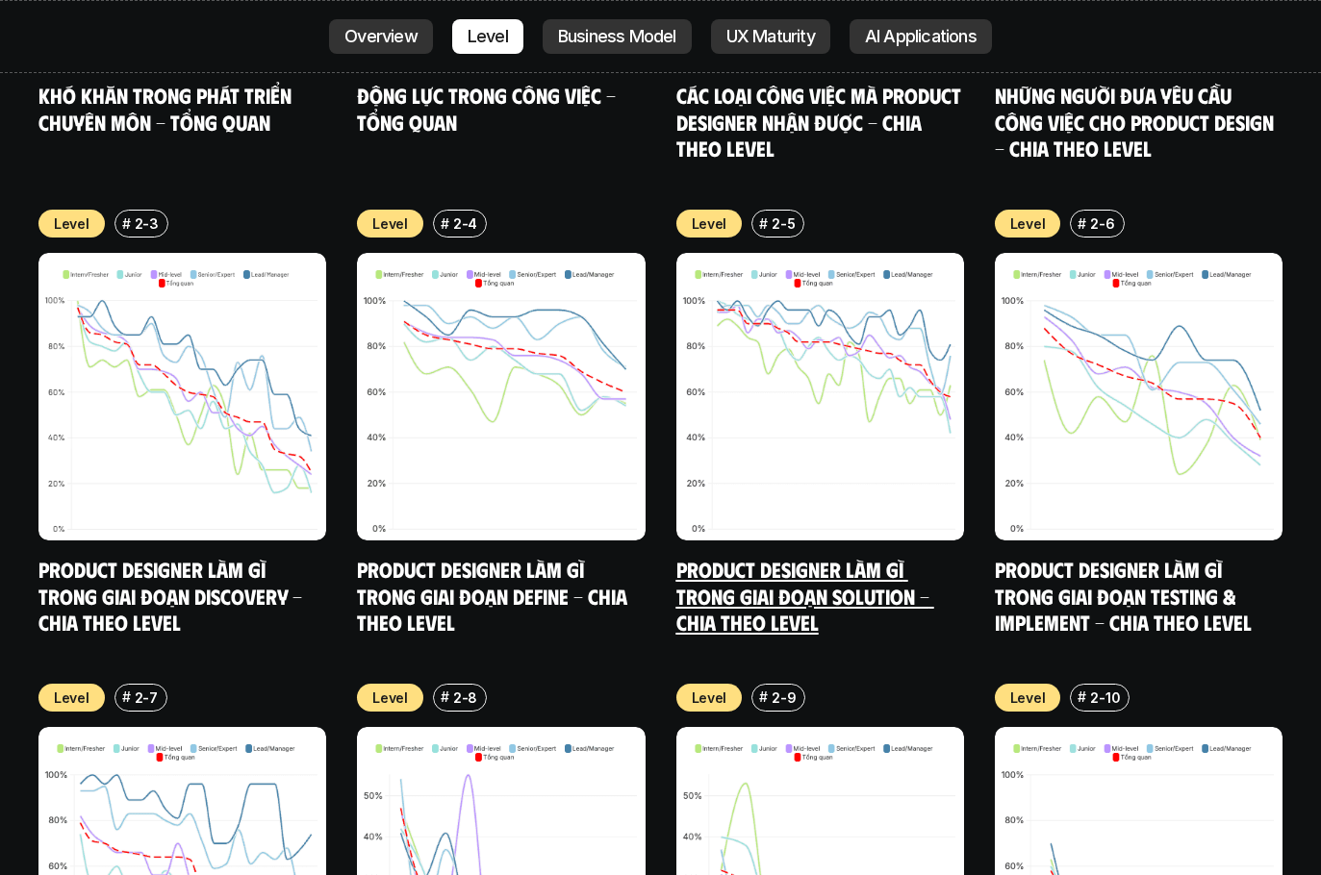
scroll to position [7175, 0]
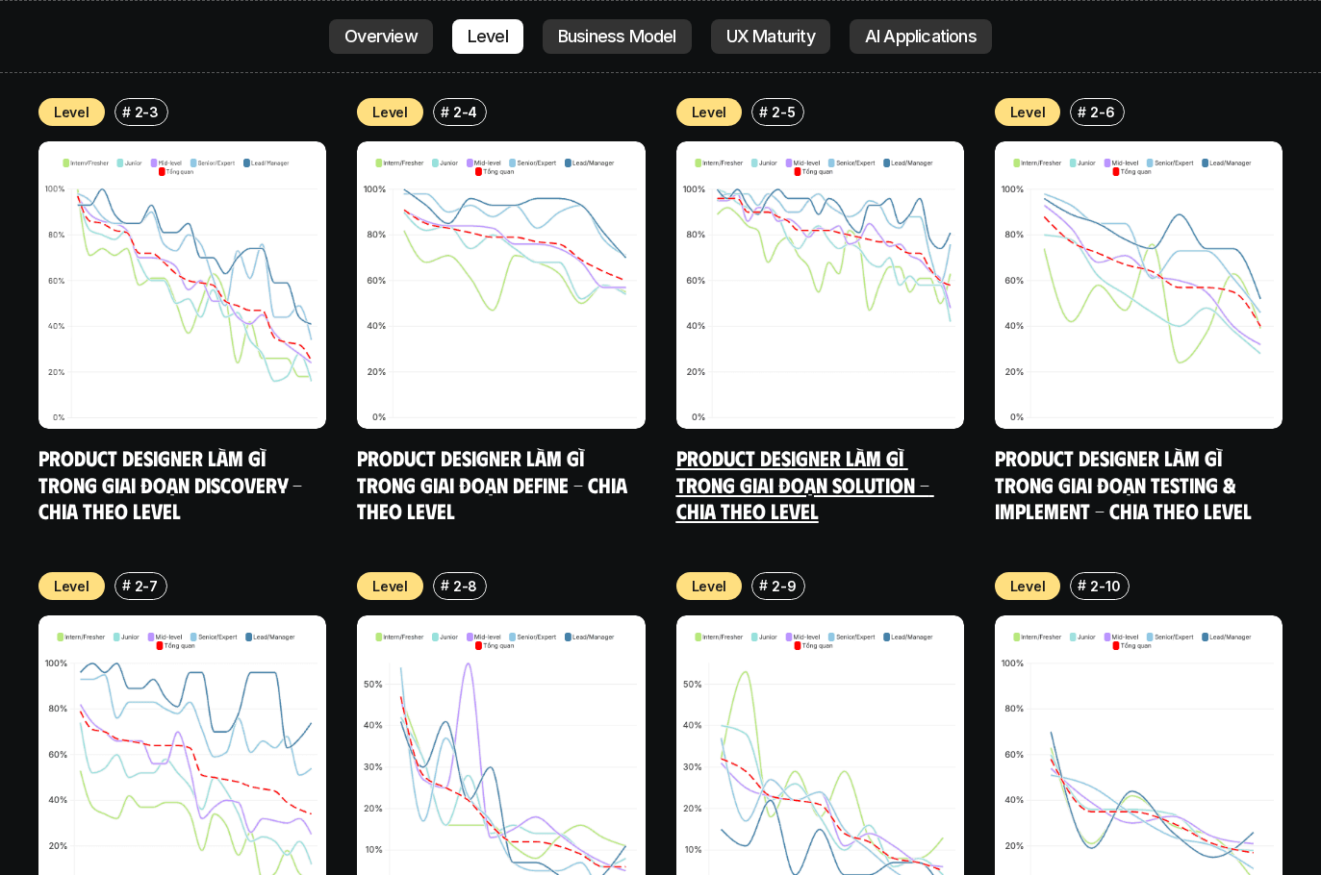
click at [492, 444] on link "Product Designer làm gì trong giai đoạn Solution - Chia theo Level" at bounding box center [805, 483] width 258 height 79
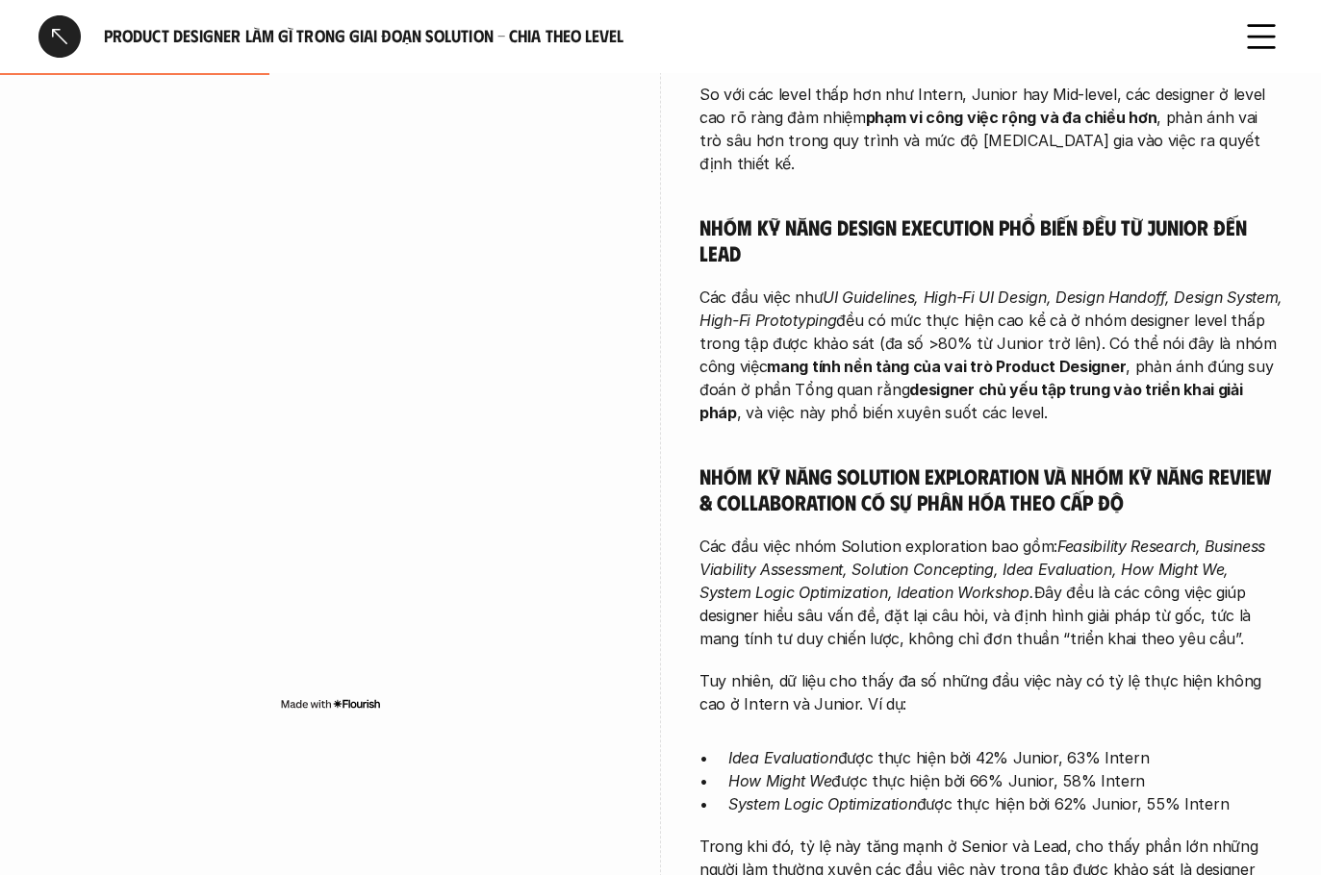
scroll to position [1443, 0]
